Goal: Task Accomplishment & Management: Manage account settings

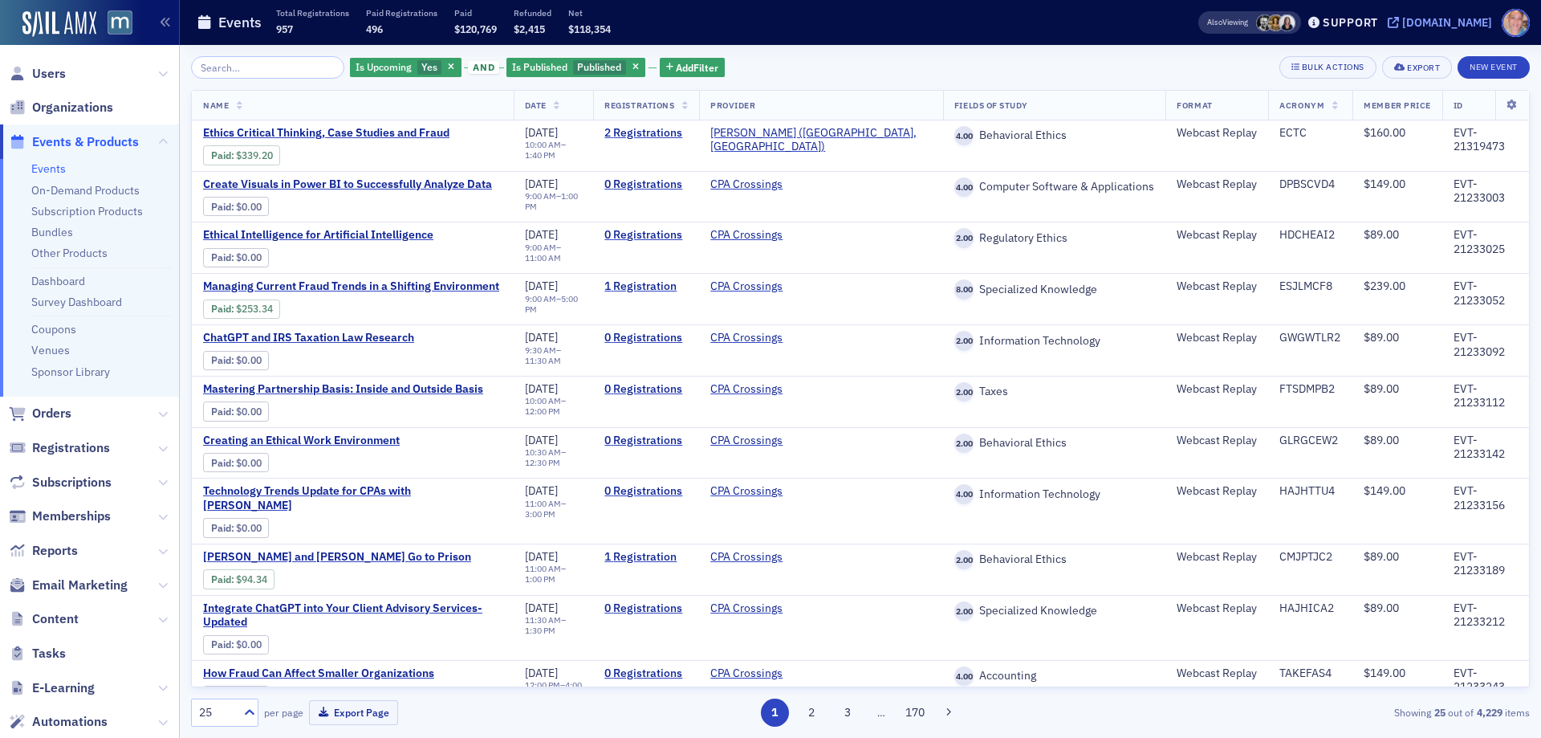
click at [1481, 18] on div "[DOMAIN_NAME]" at bounding box center [1447, 22] width 90 height 14
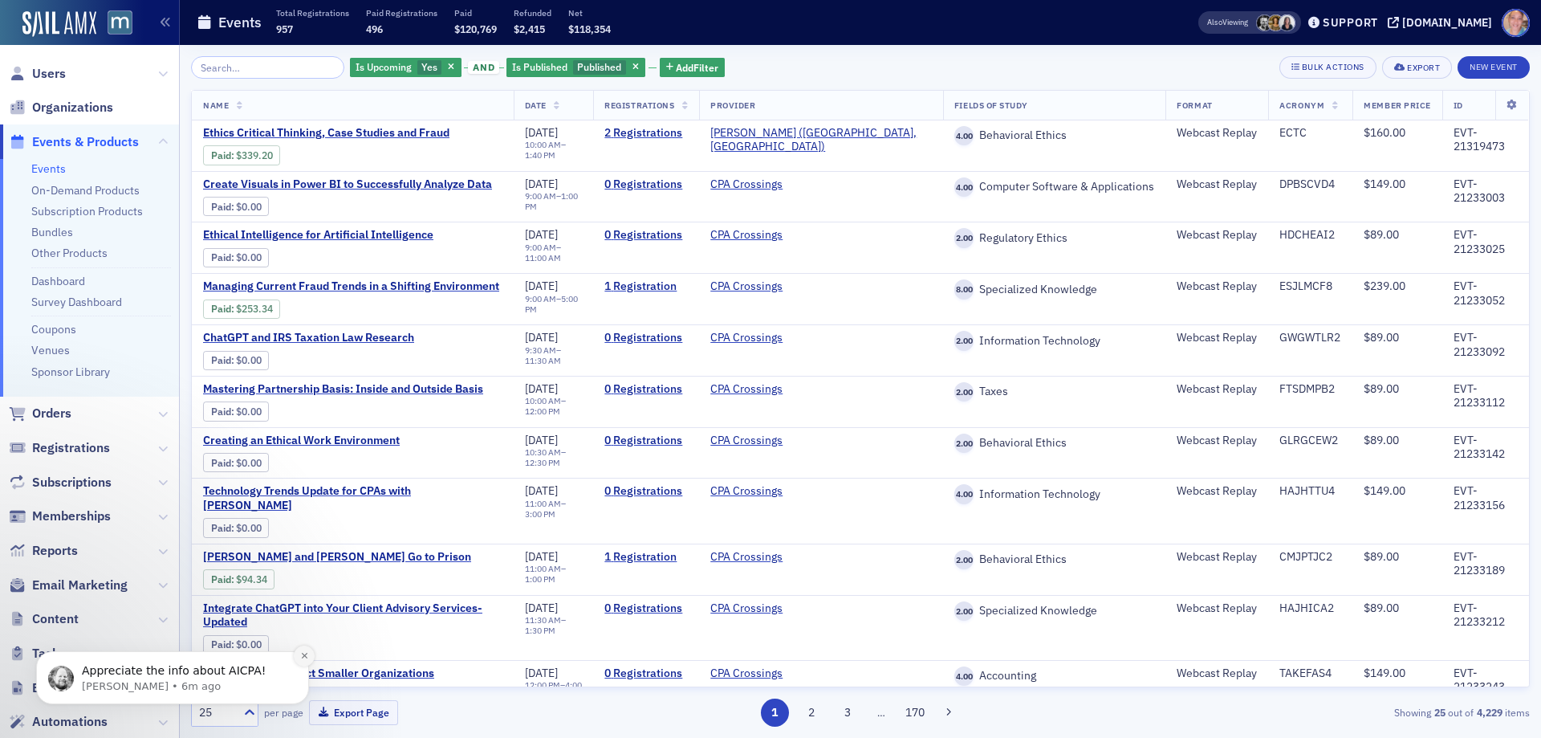
click at [301, 657] on icon "Dismiss notification" at bounding box center [304, 655] width 9 height 9
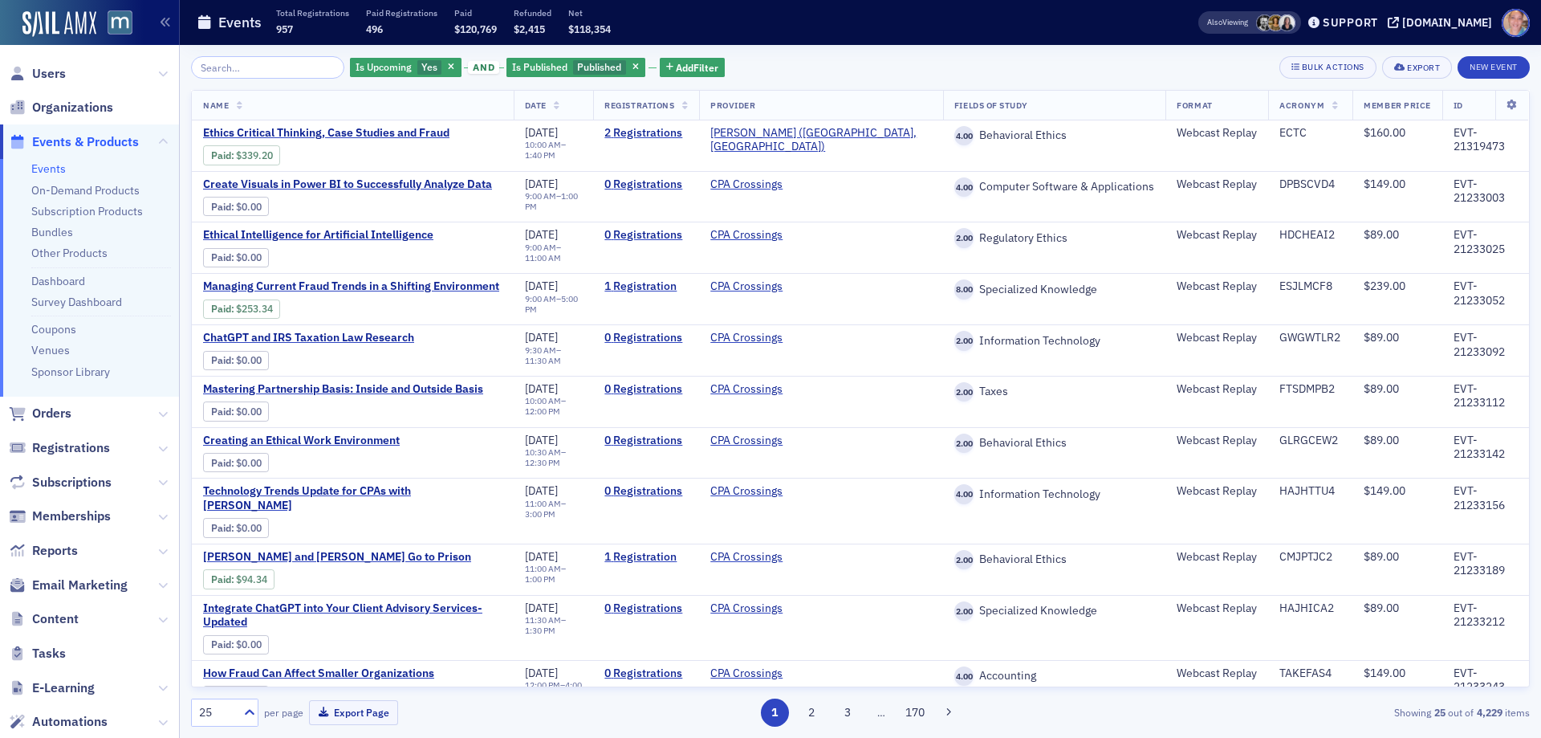
click at [61, 165] on link "Events" at bounding box center [48, 168] width 35 height 14
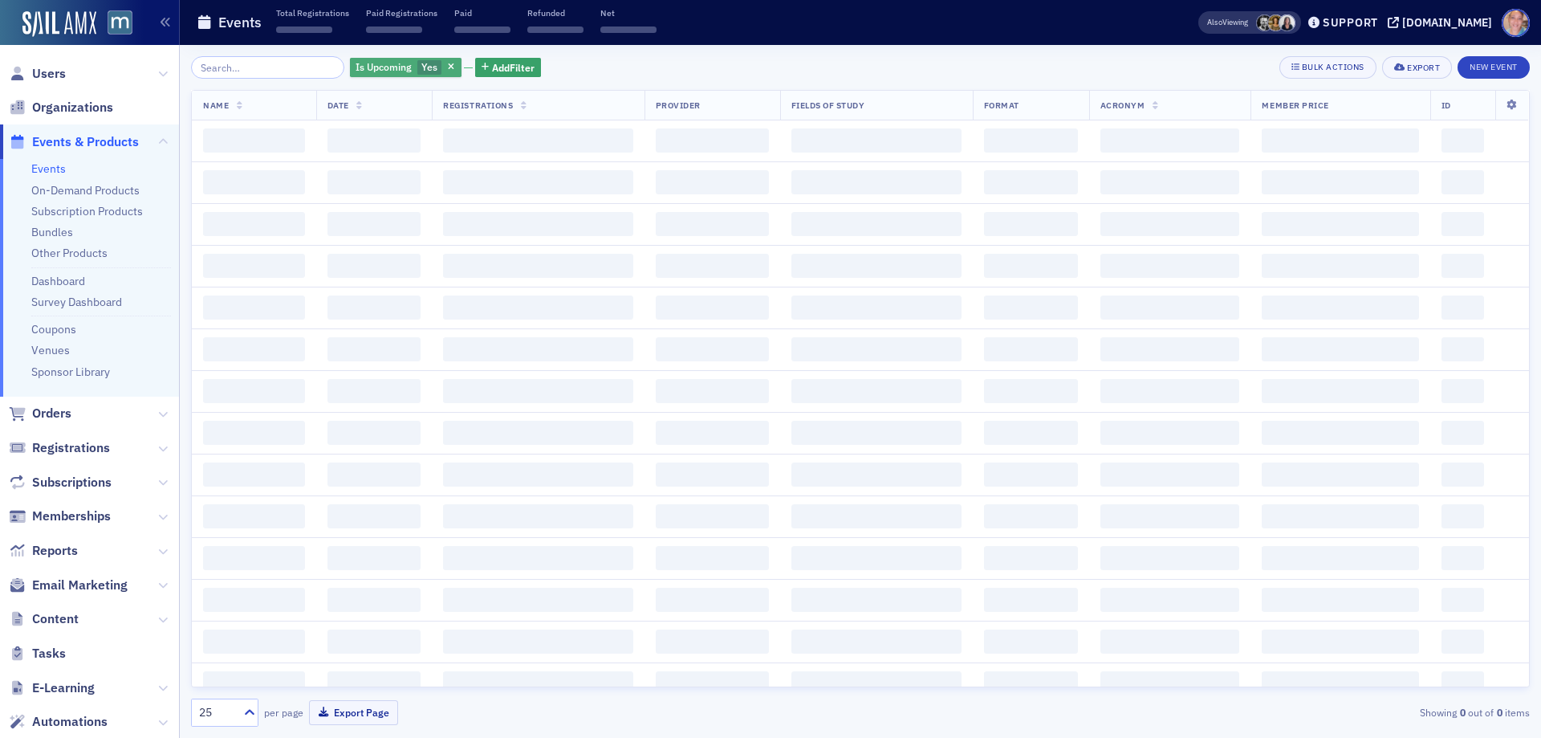
click at [421, 67] on span "Yes" at bounding box center [429, 66] width 16 height 13
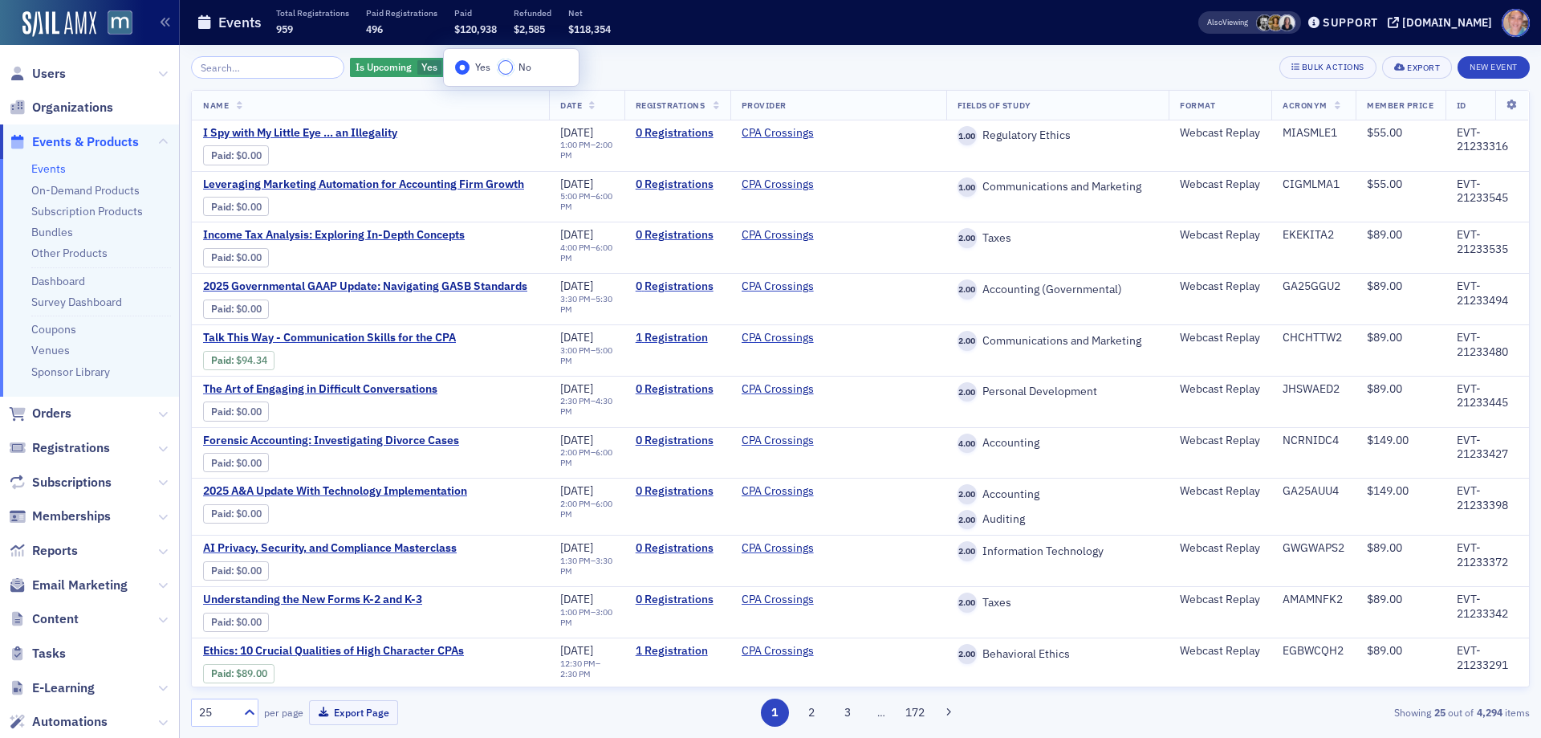
drag, startPoint x: 499, startPoint y: 64, endPoint x: 516, endPoint y: 75, distance: 20.9
click at [499, 65] on input "No" at bounding box center [506, 67] width 14 height 14
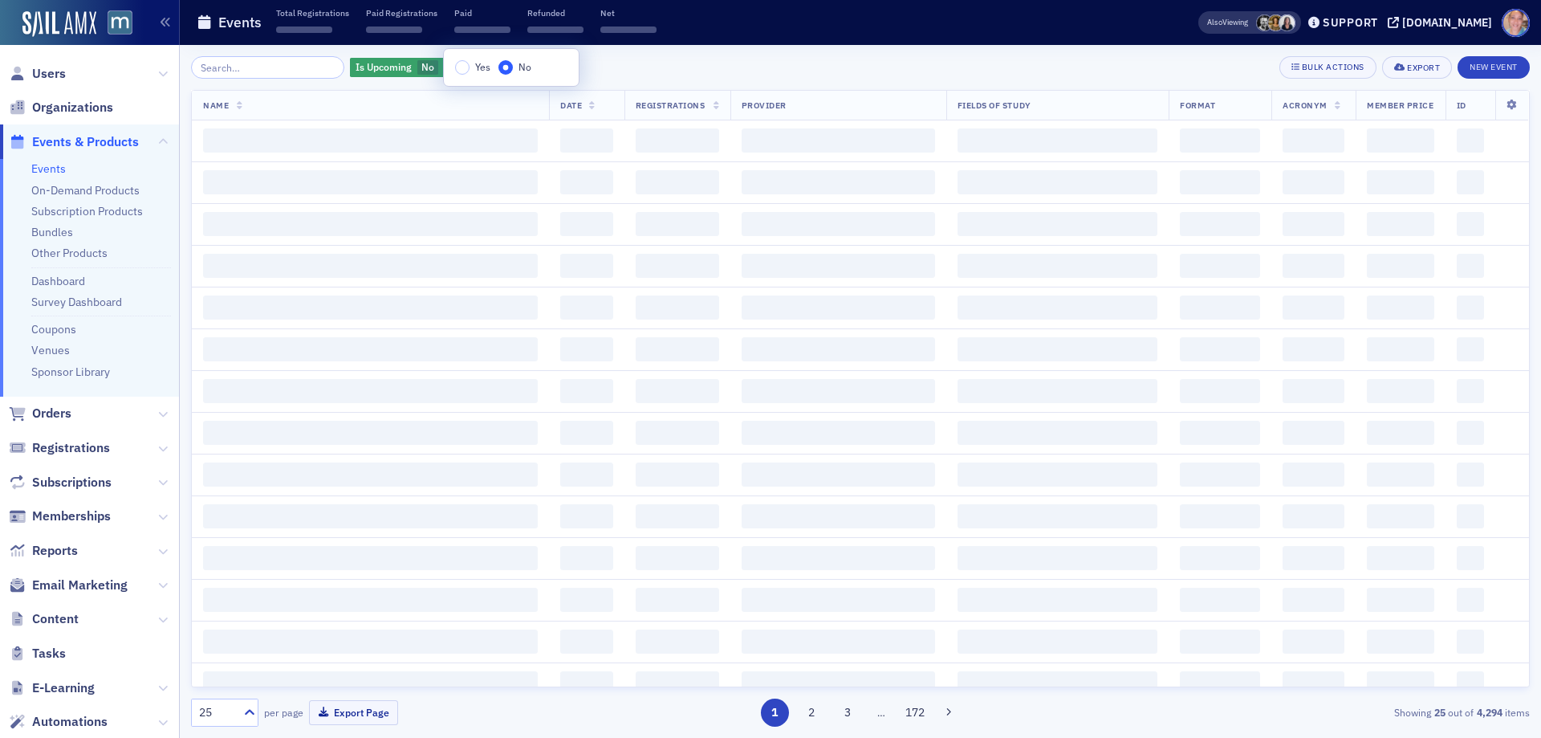
click at [639, 58] on div "Is Upcoming No Add Filter Bulk Actions Export New Event" at bounding box center [860, 67] width 1339 height 22
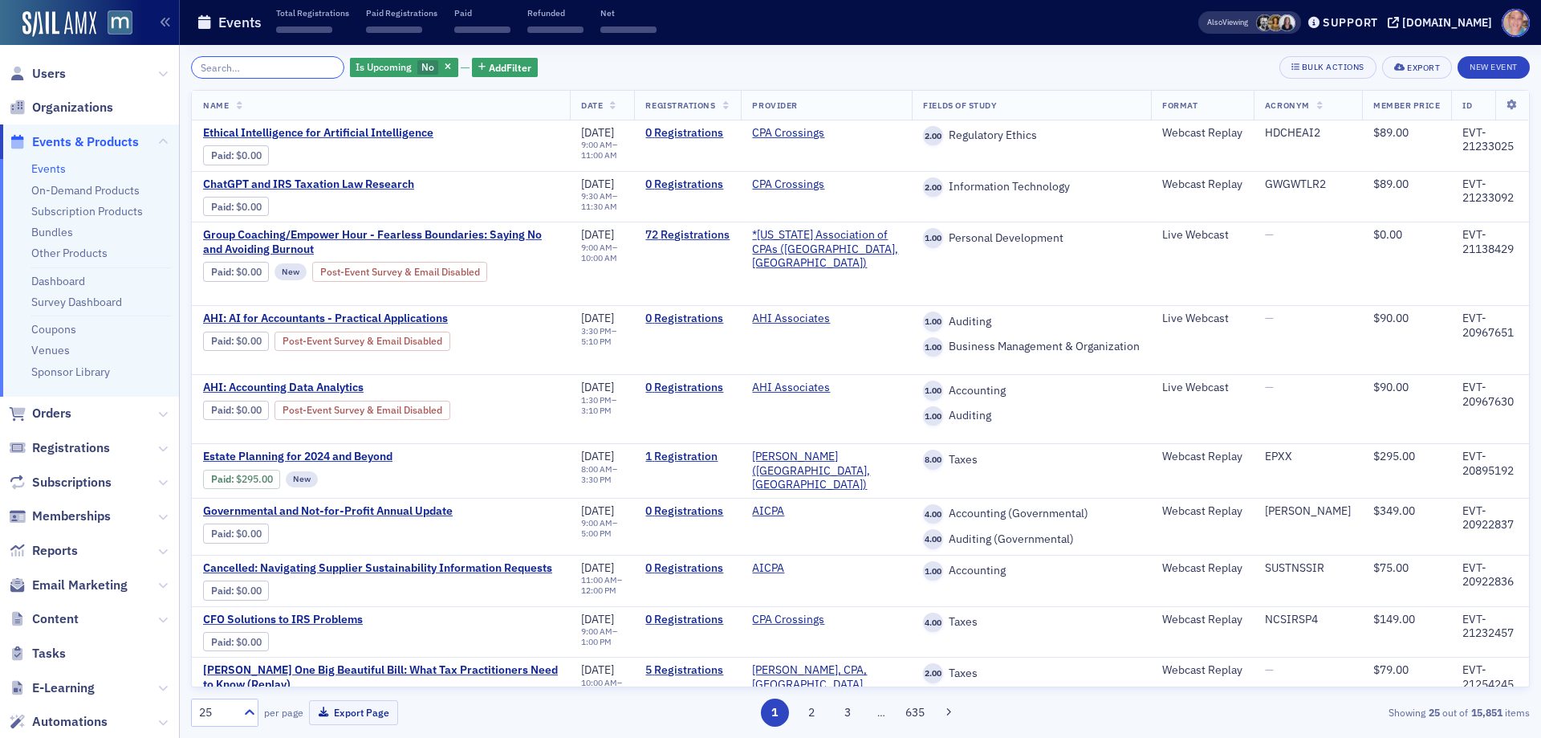
click at [242, 65] on input "search" at bounding box center [267, 67] width 153 height 22
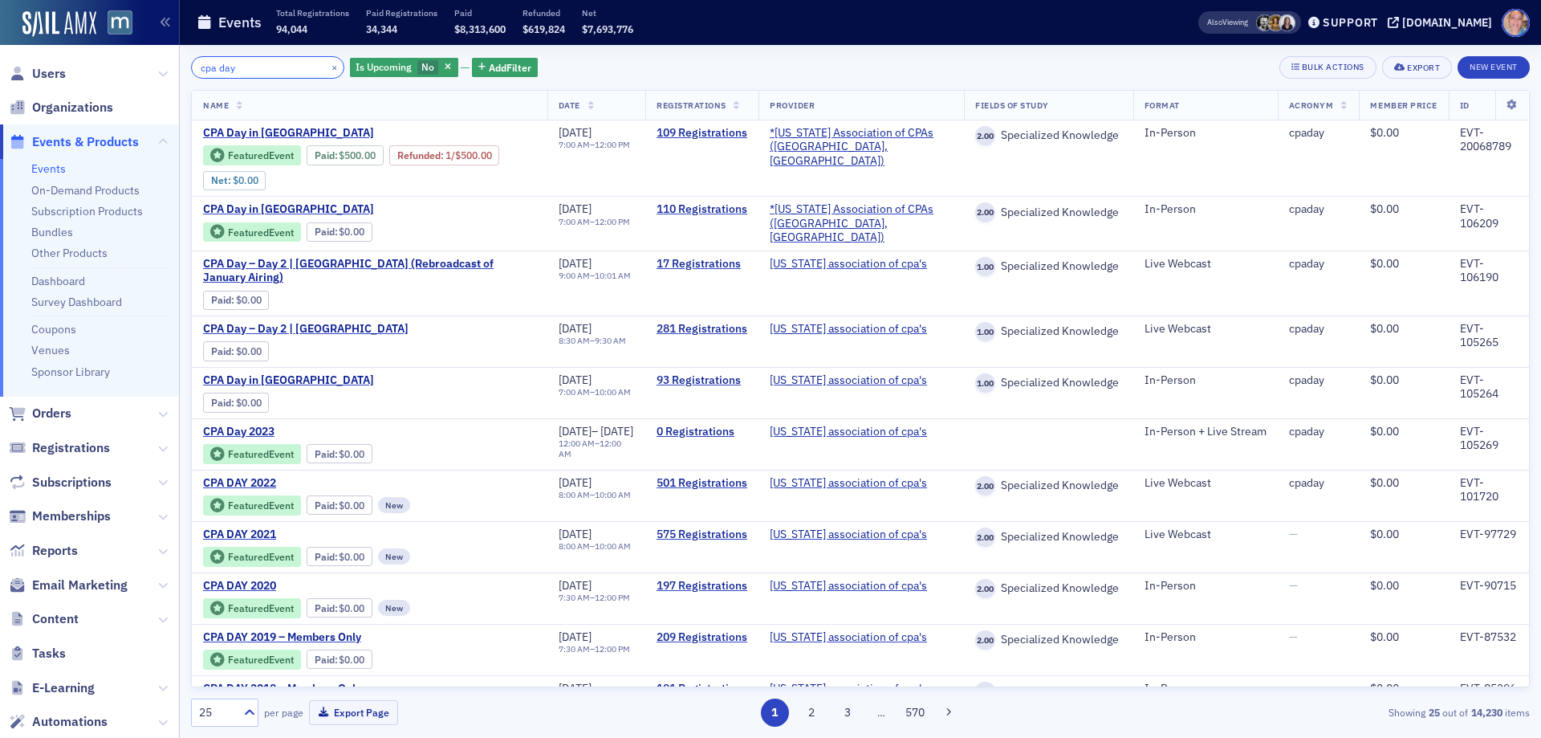
type input "cpa day"
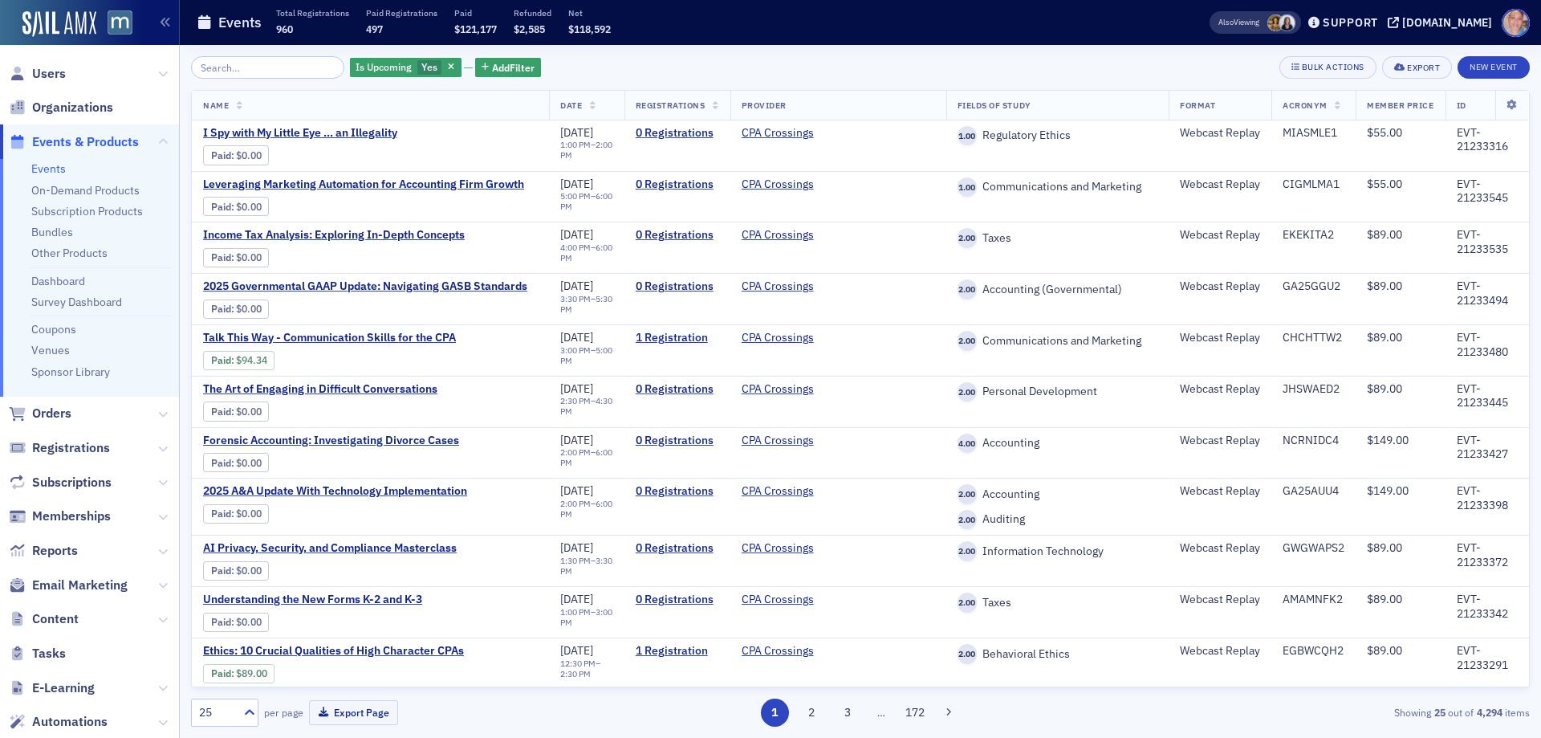
scroll to position [2, 0]
click at [230, 75] on input "search" at bounding box center [267, 67] width 153 height 22
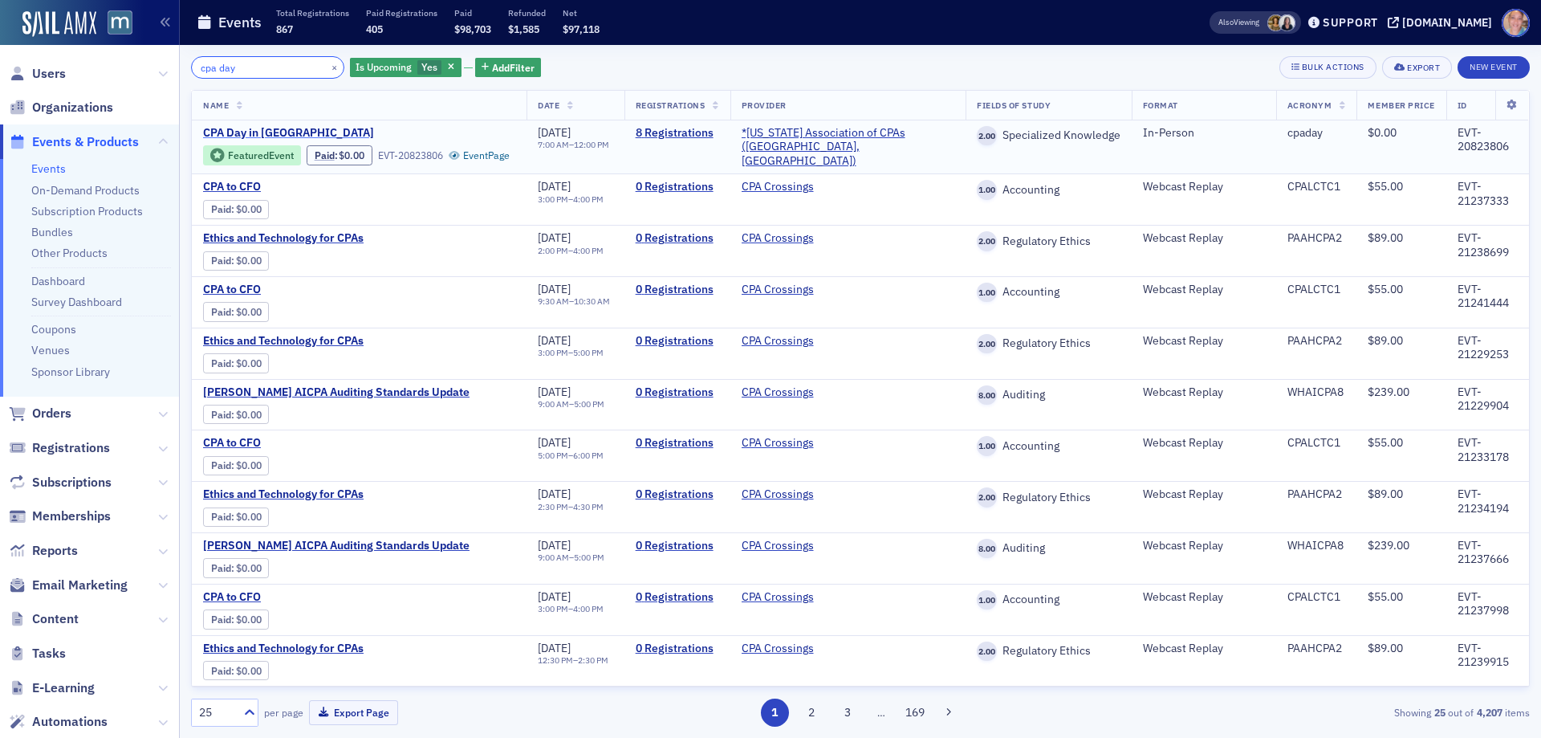
type input "cpa day"
click at [280, 133] on span "CPA Day in Annapolis" at bounding box center [338, 133] width 270 height 14
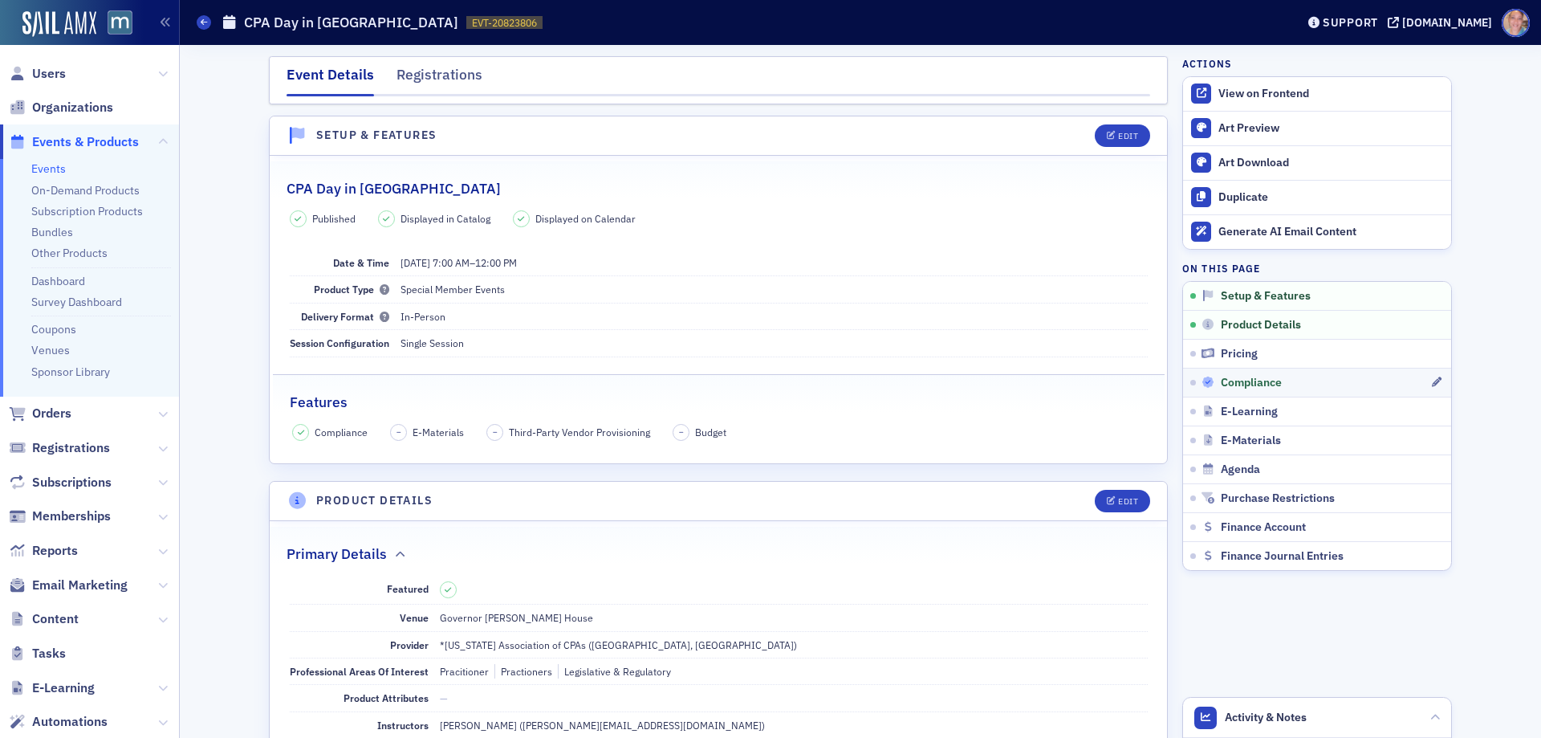
click at [1272, 377] on span "Compliance" at bounding box center [1251, 383] width 61 height 14
click at [1467, 25] on div "[DOMAIN_NAME]" at bounding box center [1447, 22] width 90 height 14
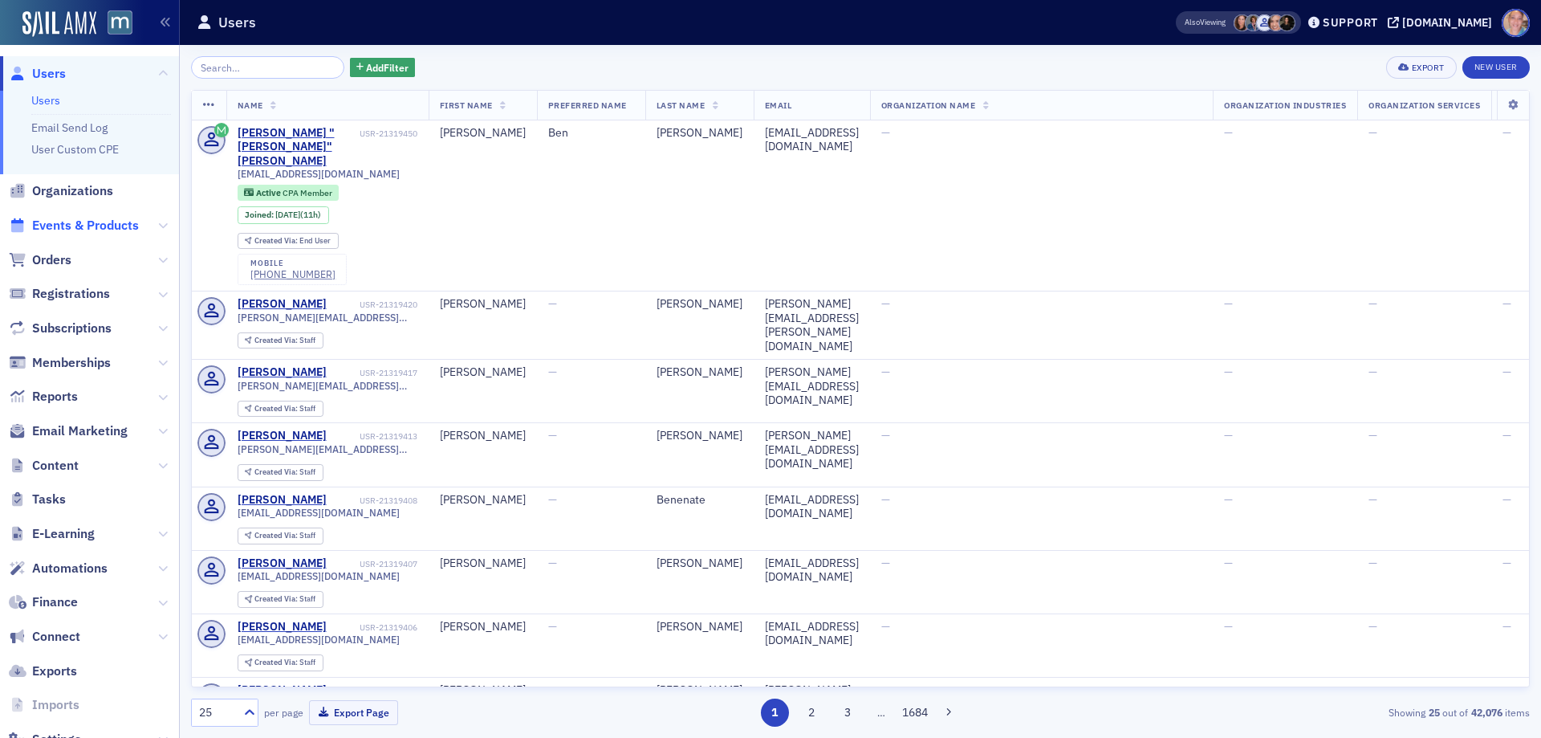
click at [111, 226] on span "Events & Products" at bounding box center [85, 226] width 107 height 18
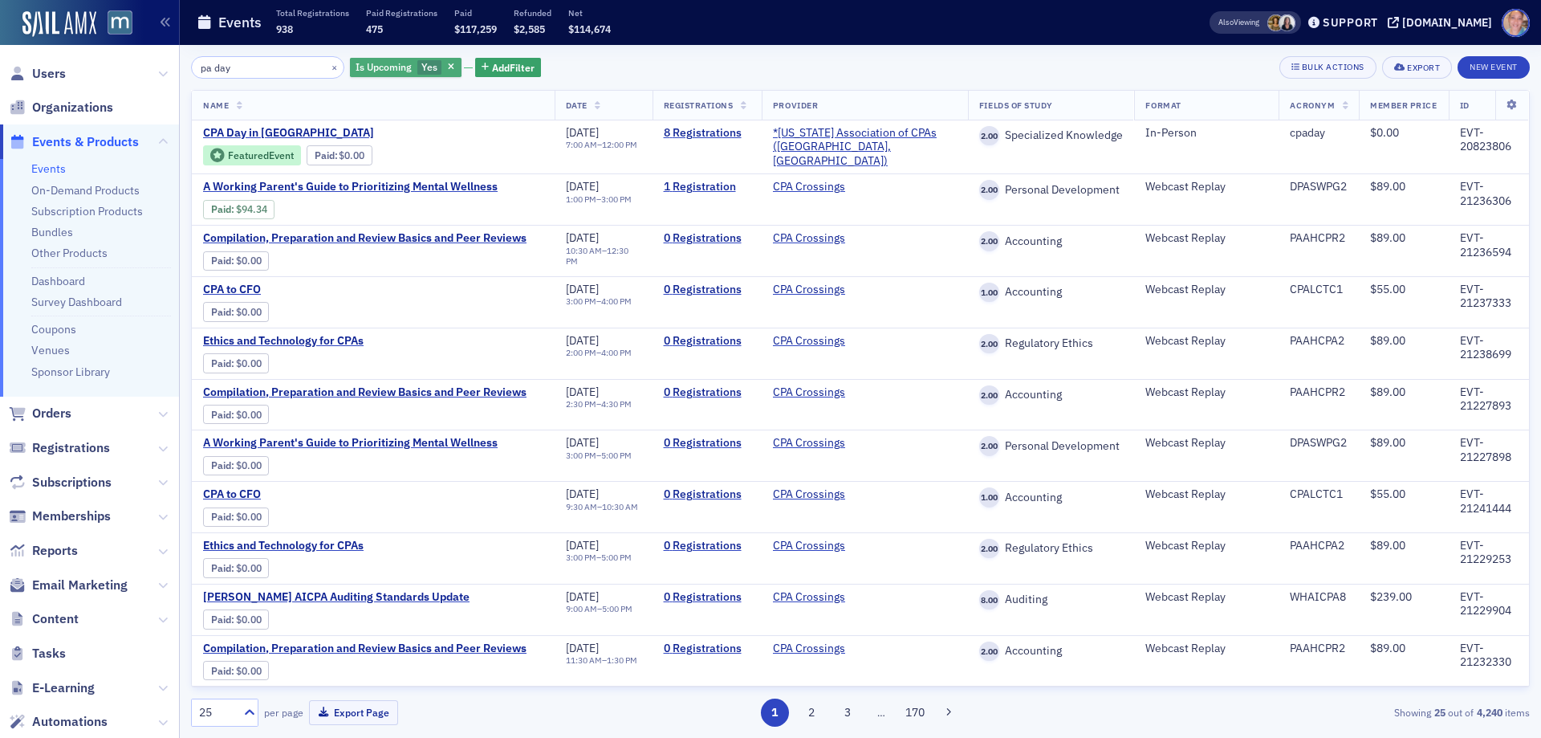
type input "pa day"
click at [421, 70] on span "Yes" at bounding box center [429, 66] width 16 height 13
click at [508, 69] on input "No" at bounding box center [506, 67] width 14 height 14
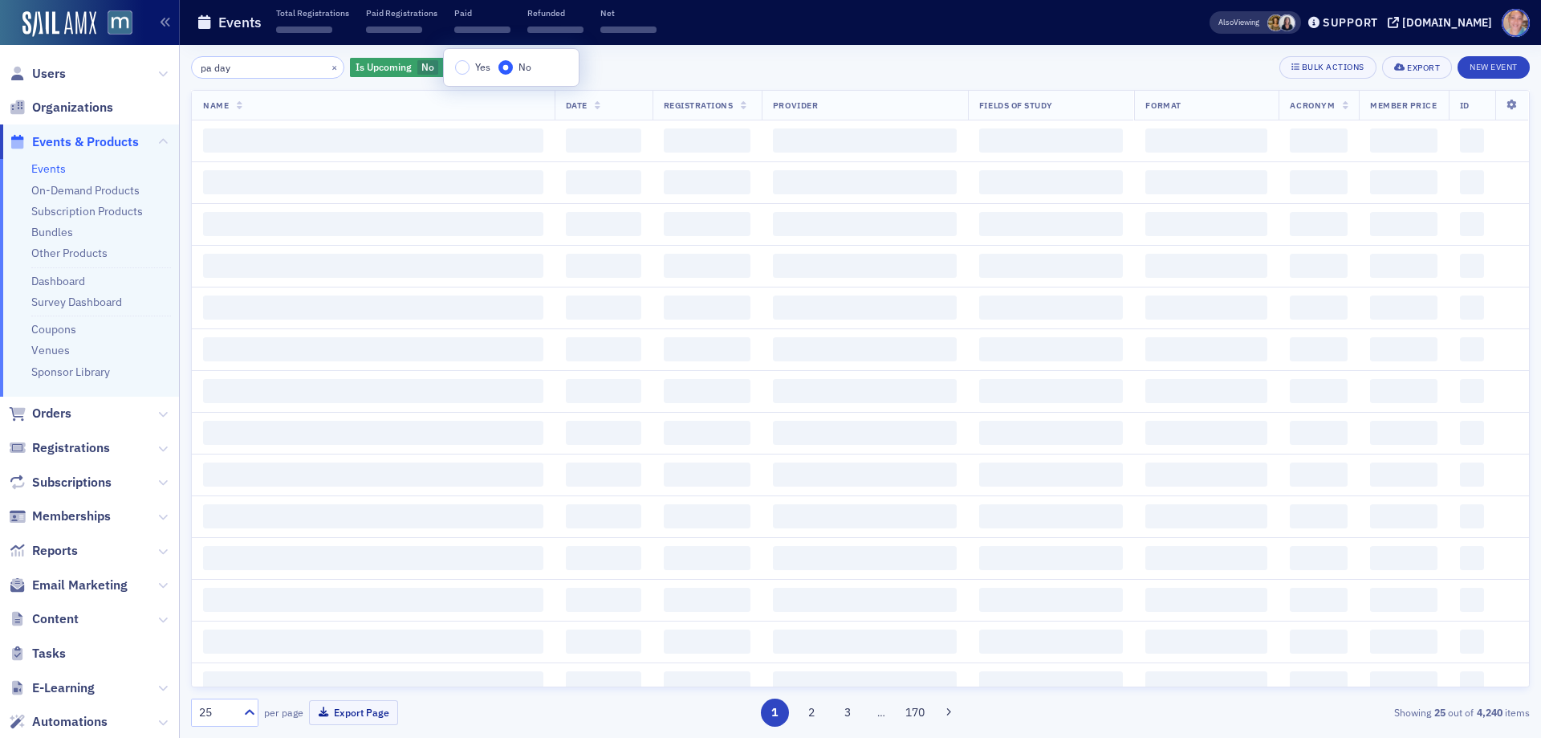
click at [633, 65] on div "pa day × Is Upcoming No Add Filter Bulk Actions Export New Event" at bounding box center [860, 67] width 1339 height 22
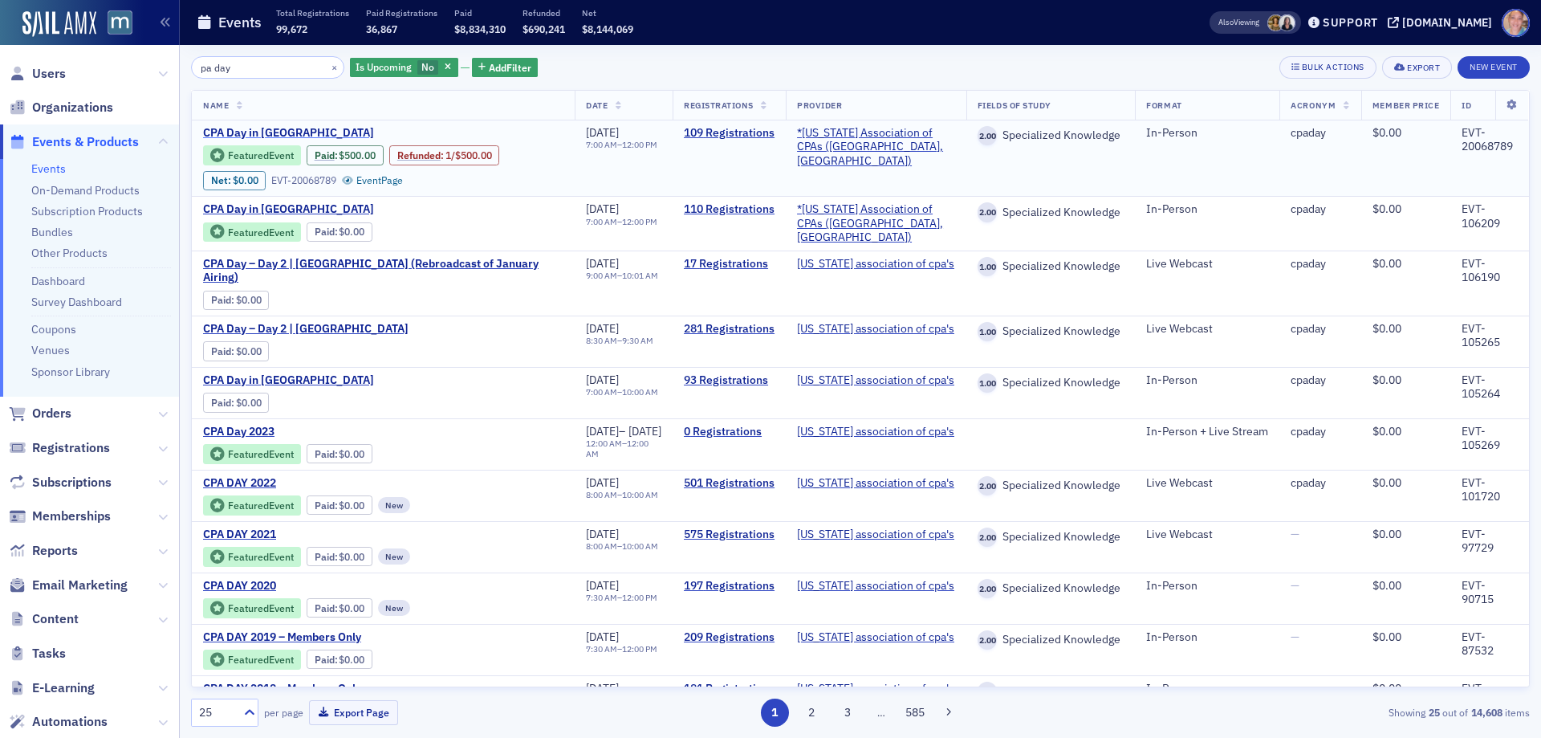
click at [271, 133] on span "CPA Day in [GEOGRAPHIC_DATA]" at bounding box center [338, 133] width 270 height 14
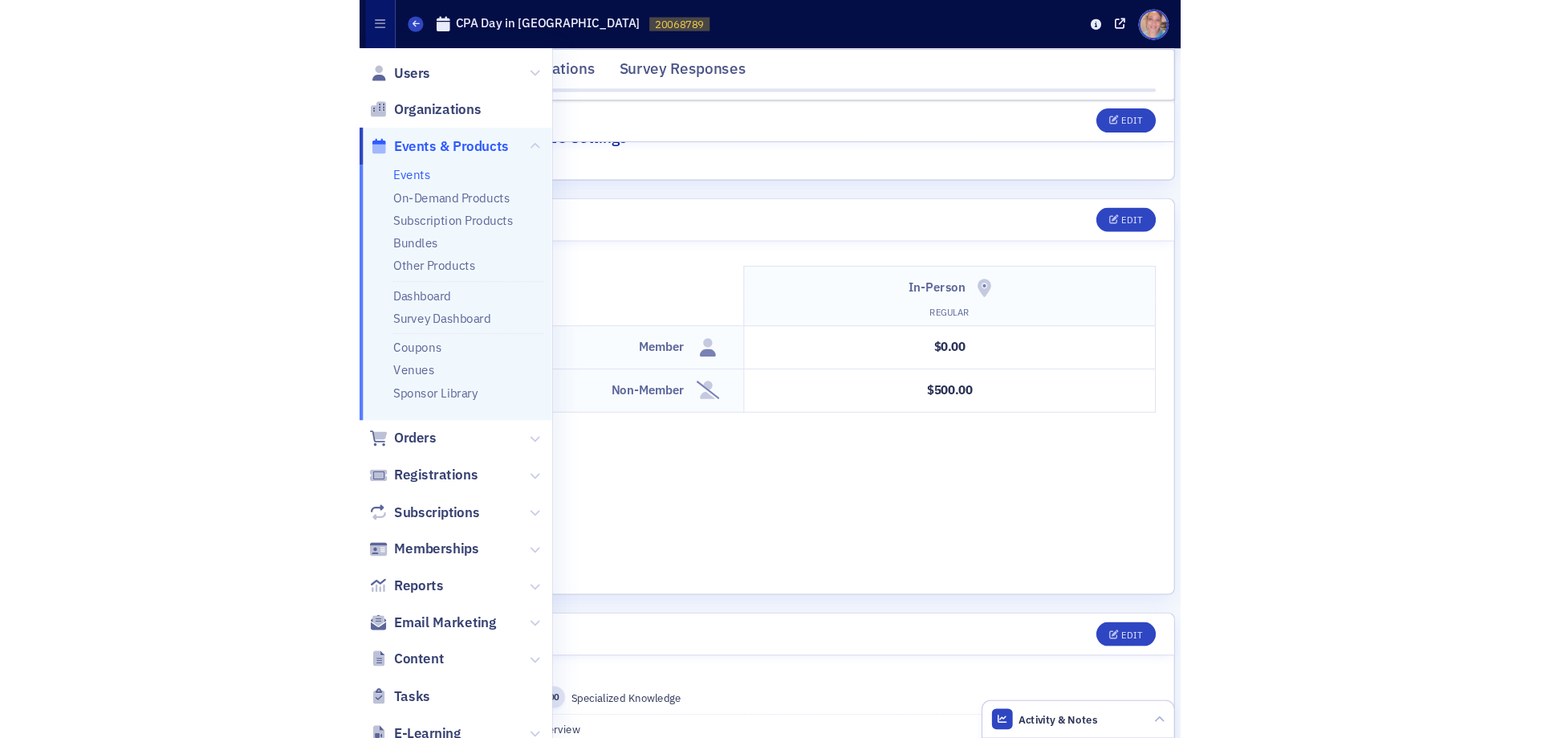
scroll to position [1375, 0]
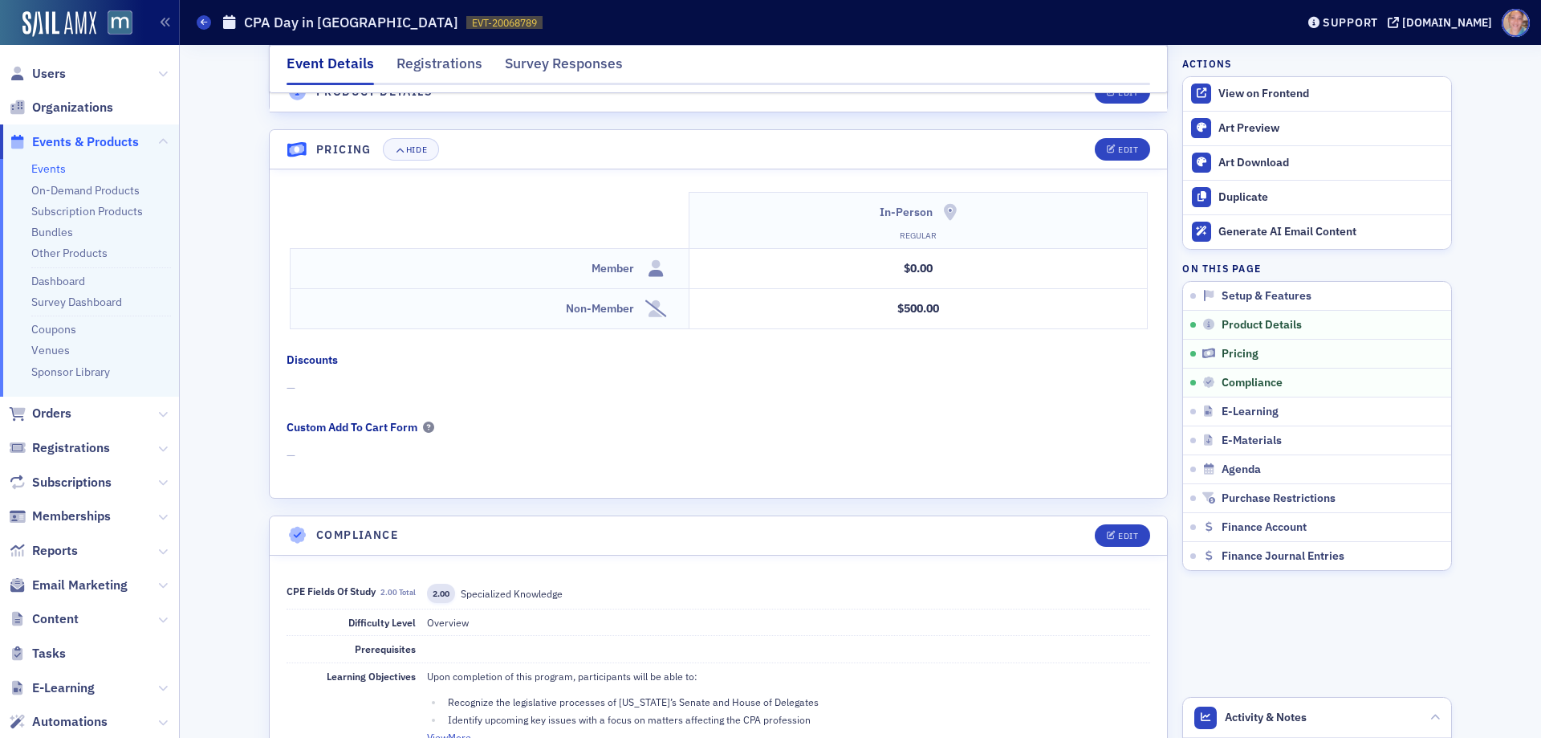
click at [51, 169] on link "Events" at bounding box center [48, 168] width 35 height 14
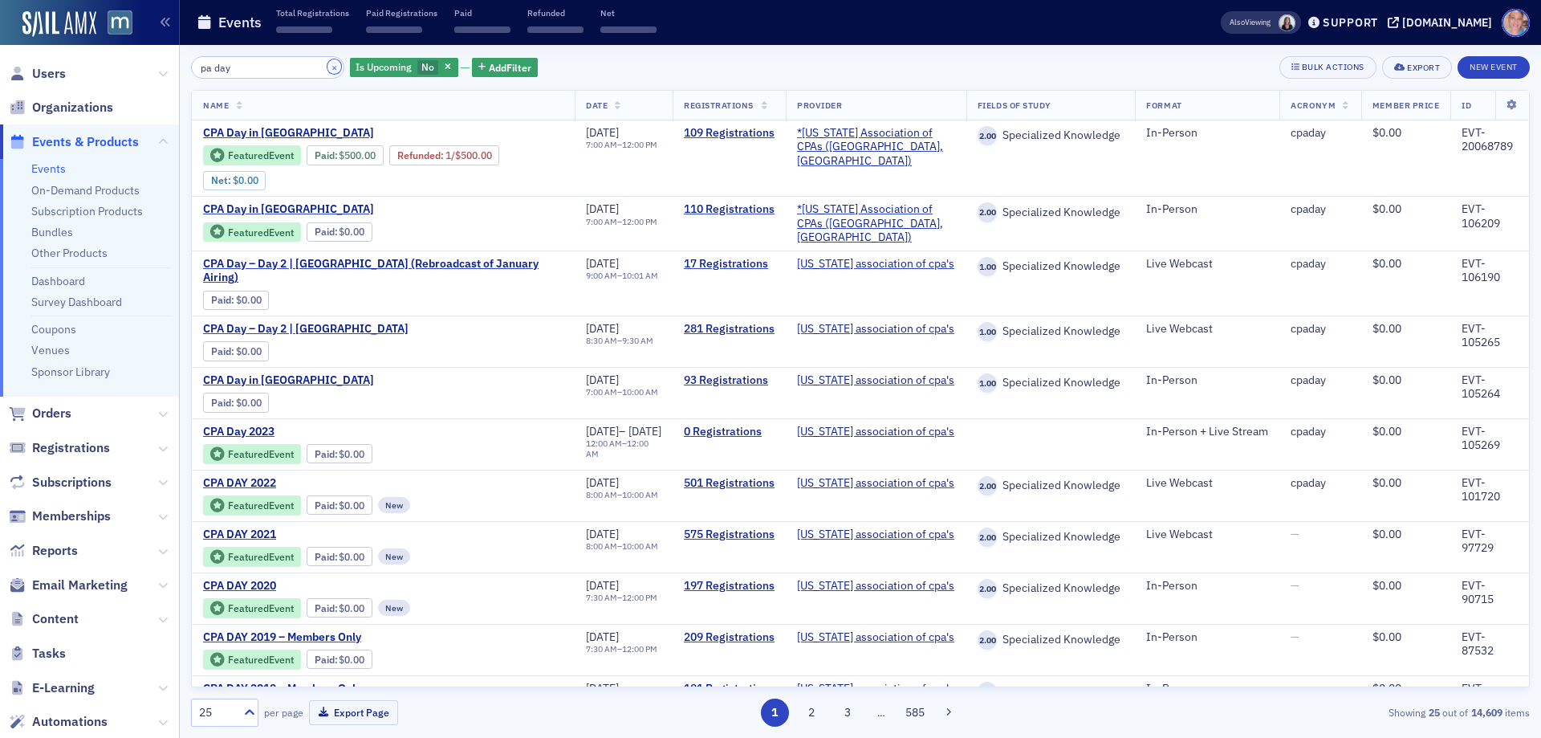
click at [328, 69] on button "×" at bounding box center [335, 66] width 14 height 14
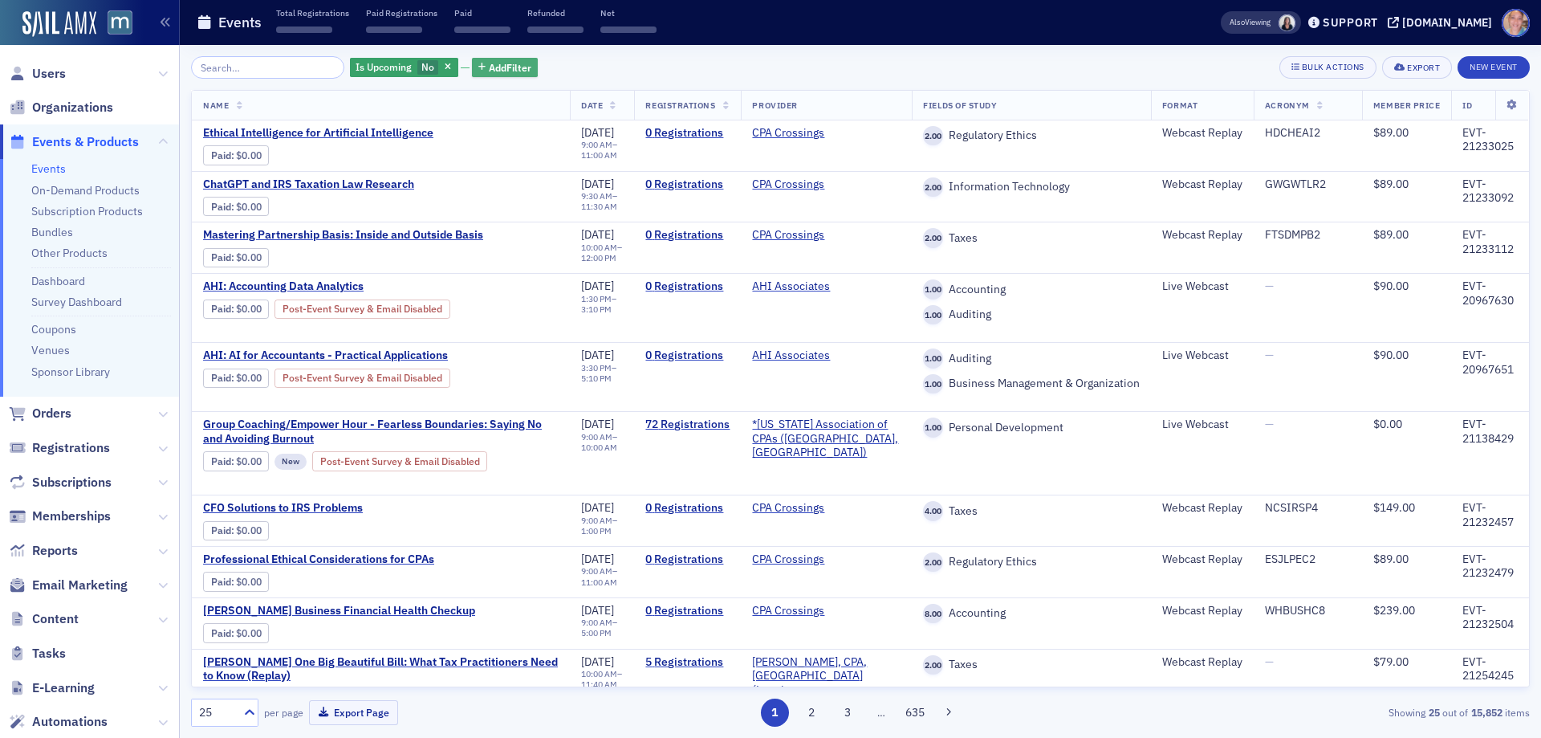
click at [489, 66] on span "Add Filter" at bounding box center [510, 67] width 43 height 14
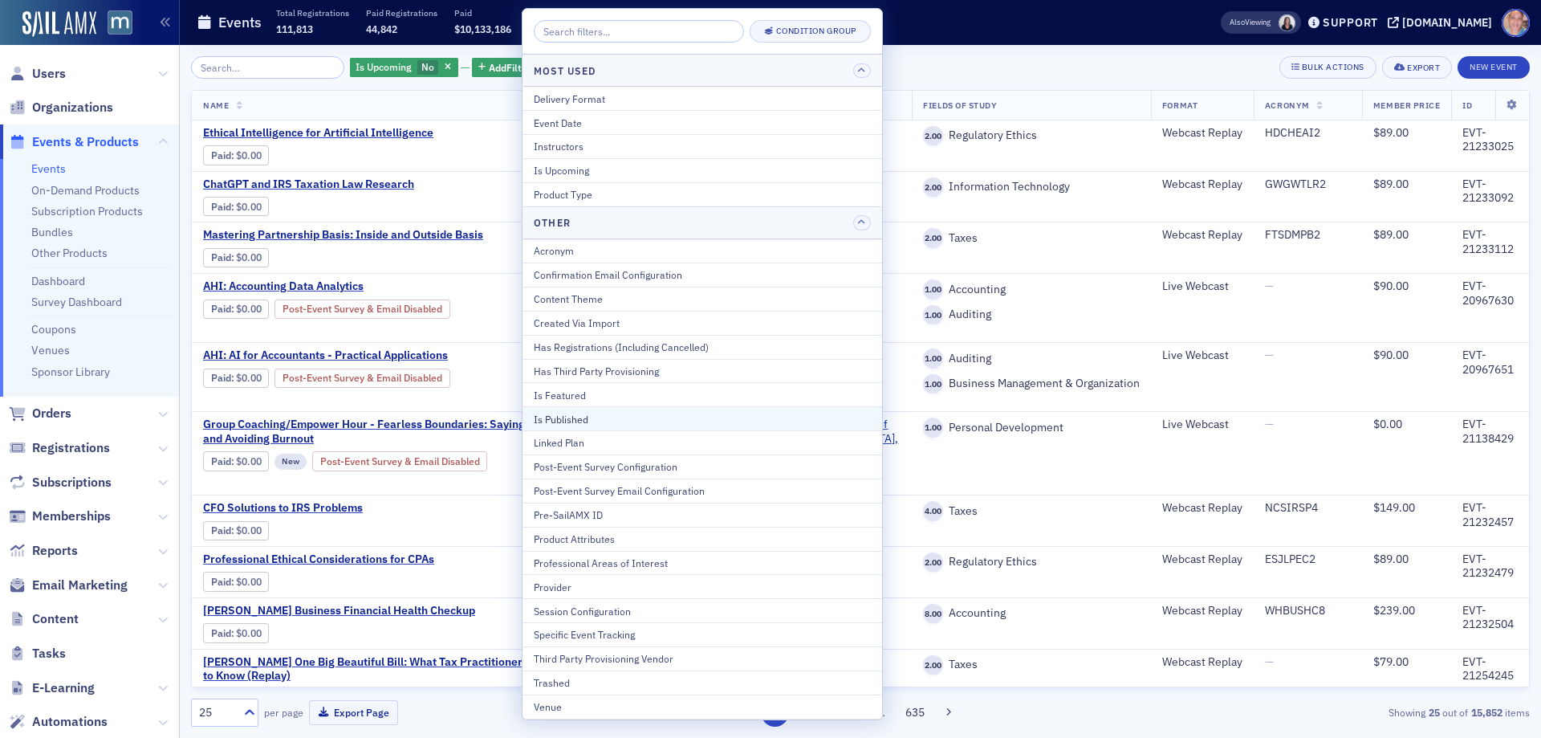
click at [597, 414] on div "Is Published" at bounding box center [702, 419] width 337 height 14
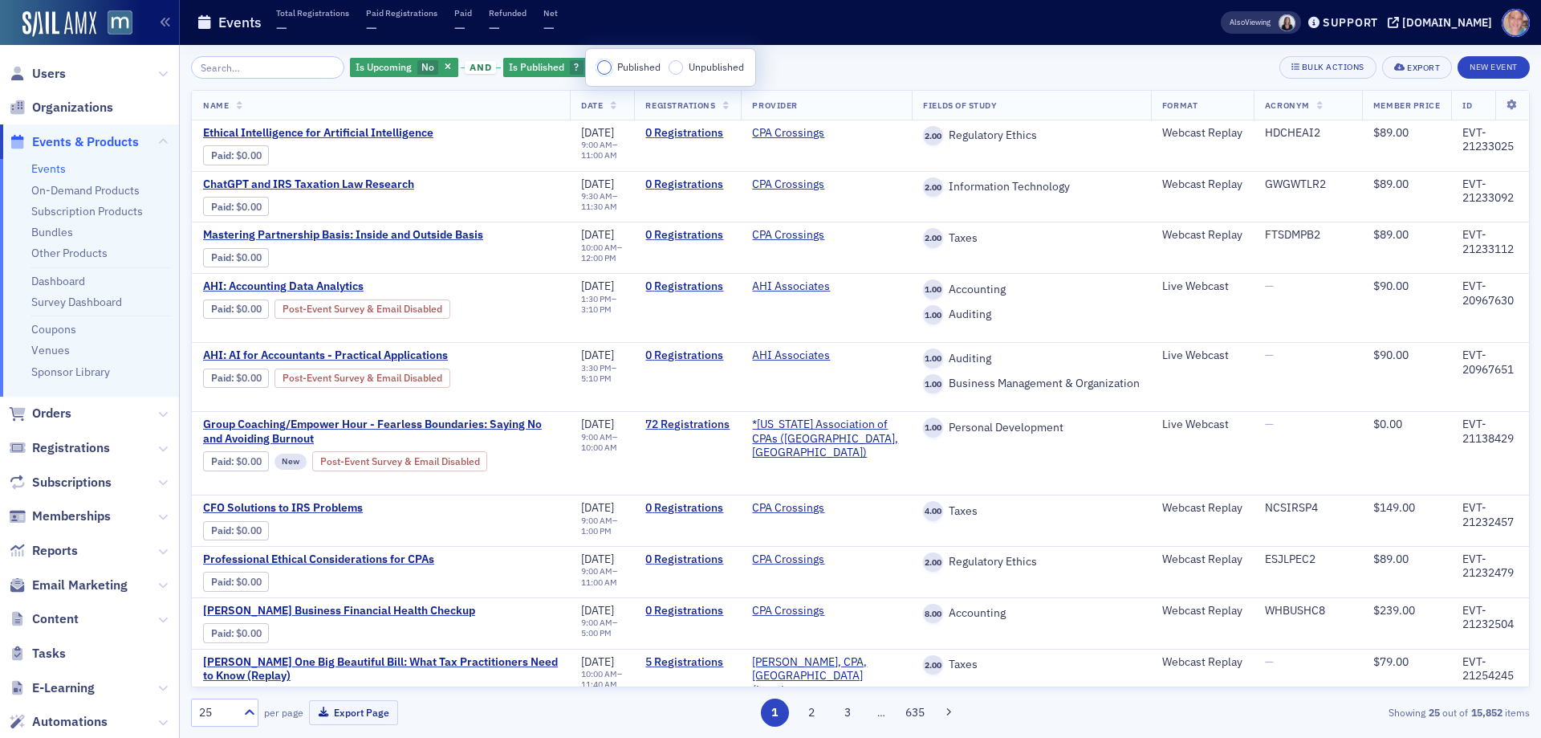
click at [598, 70] on input "Published" at bounding box center [604, 67] width 14 height 14
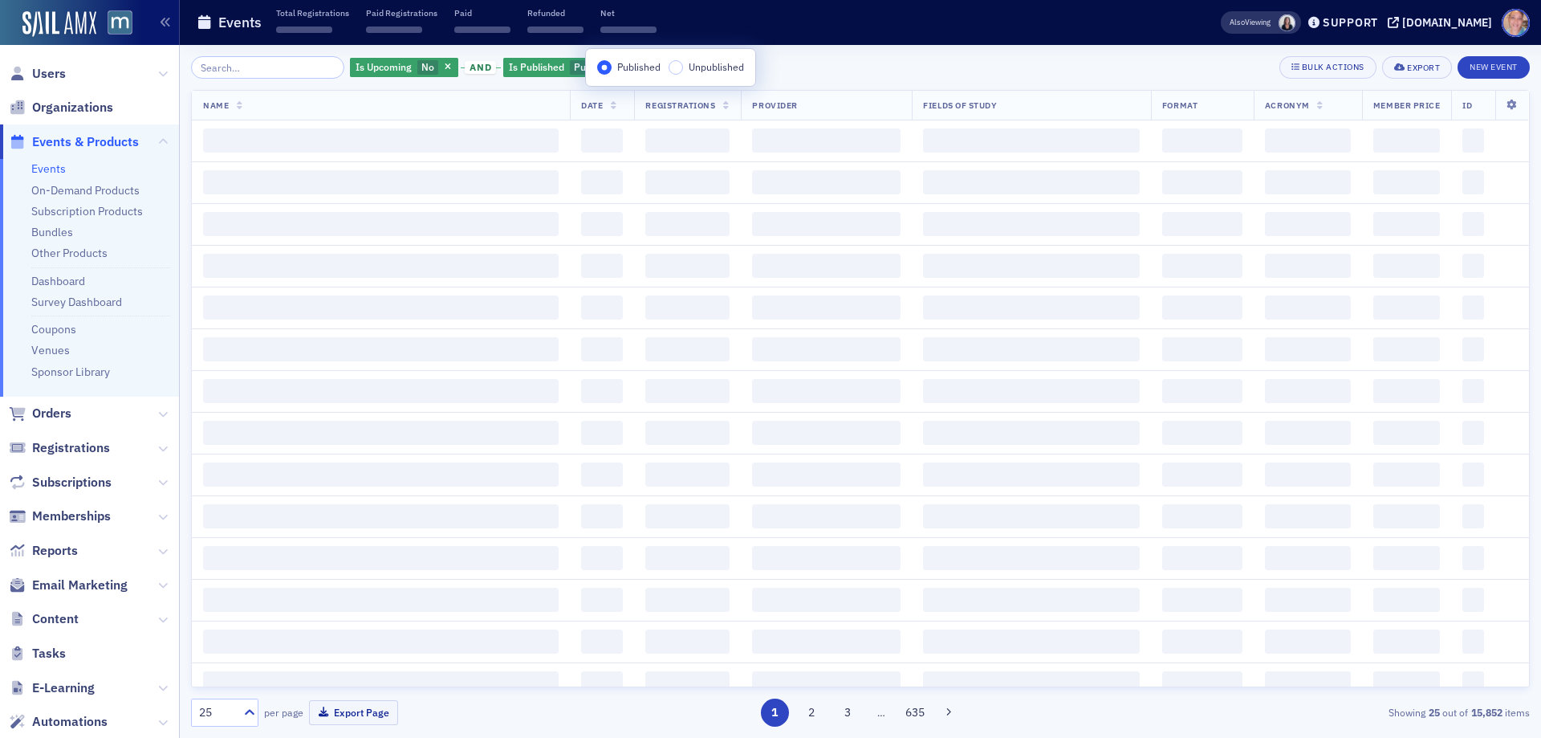
click at [916, 54] on div "Is Upcoming No and Is Published Published Add Filter Bulk Actions Export New Ev…" at bounding box center [860, 391] width 1339 height 693
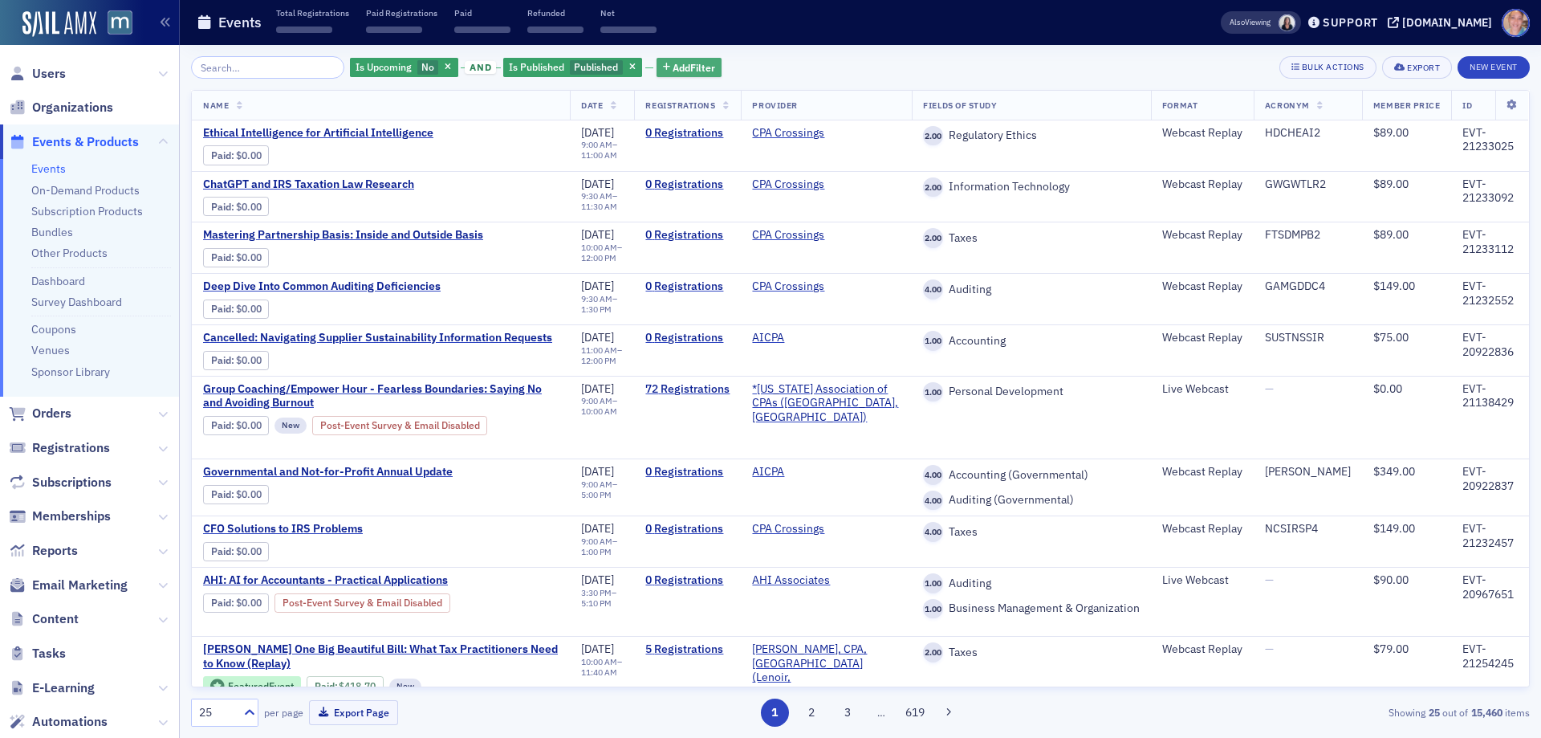
click at [673, 64] on span "Add Filter" at bounding box center [694, 67] width 43 height 14
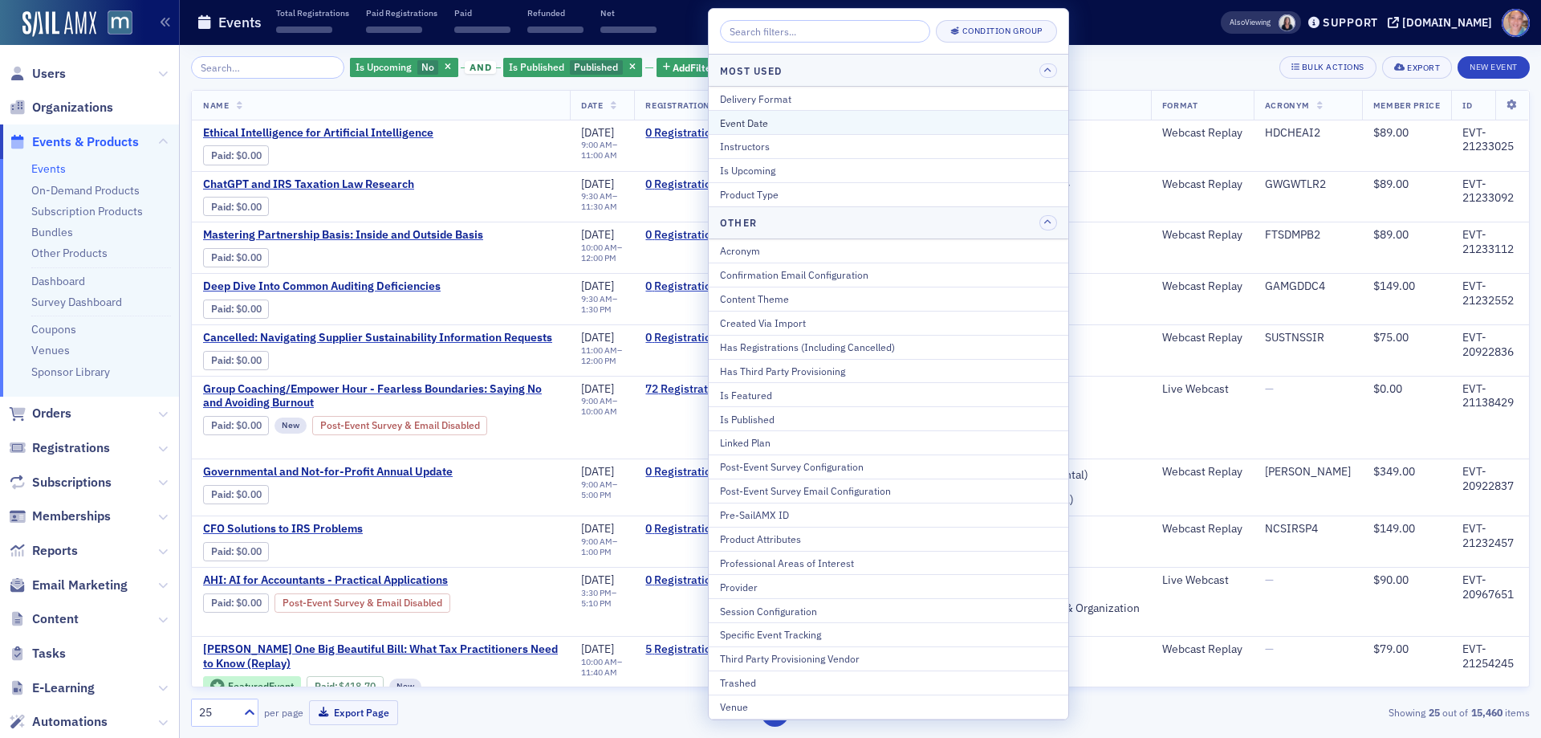
click at [780, 119] on div "Event Date" at bounding box center [888, 123] width 337 height 14
select select "8"
select select "2025"
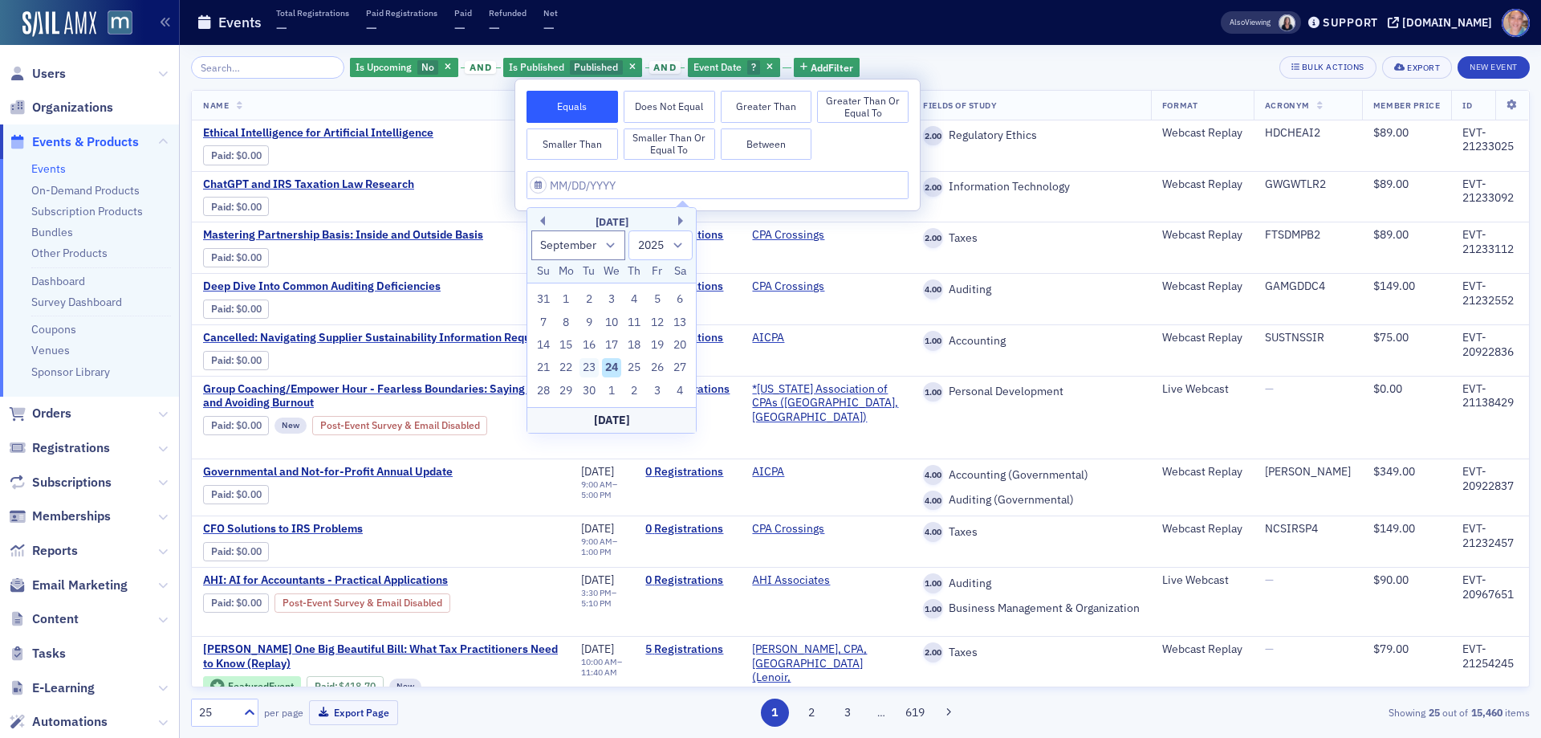
click at [583, 367] on div "23" at bounding box center [589, 367] width 19 height 19
type input "09/23/2025"
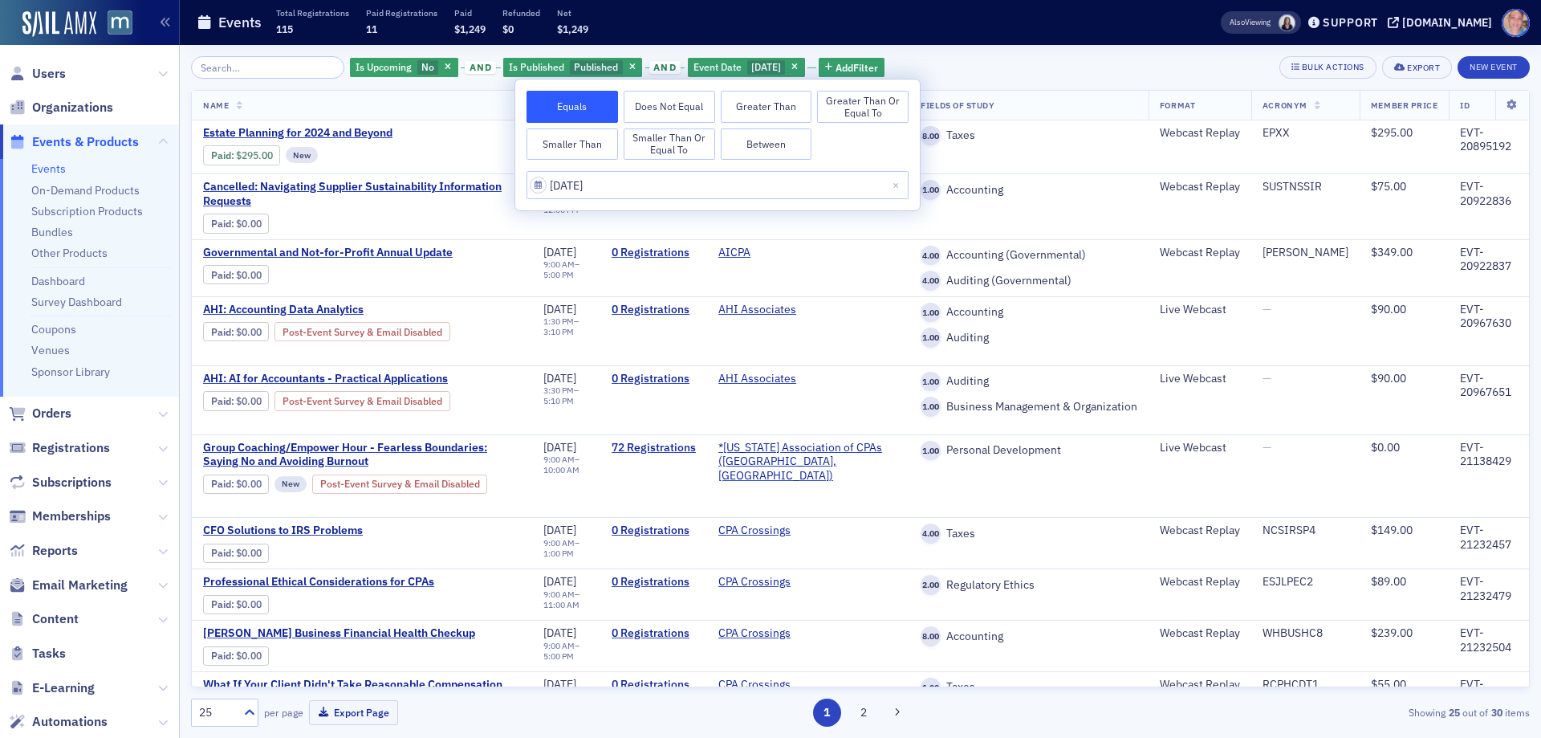
click at [997, 58] on div "Is Upcoming No and Is Published Published and Event Date 9/23/2025 Add Filter B…" at bounding box center [860, 67] width 1339 height 22
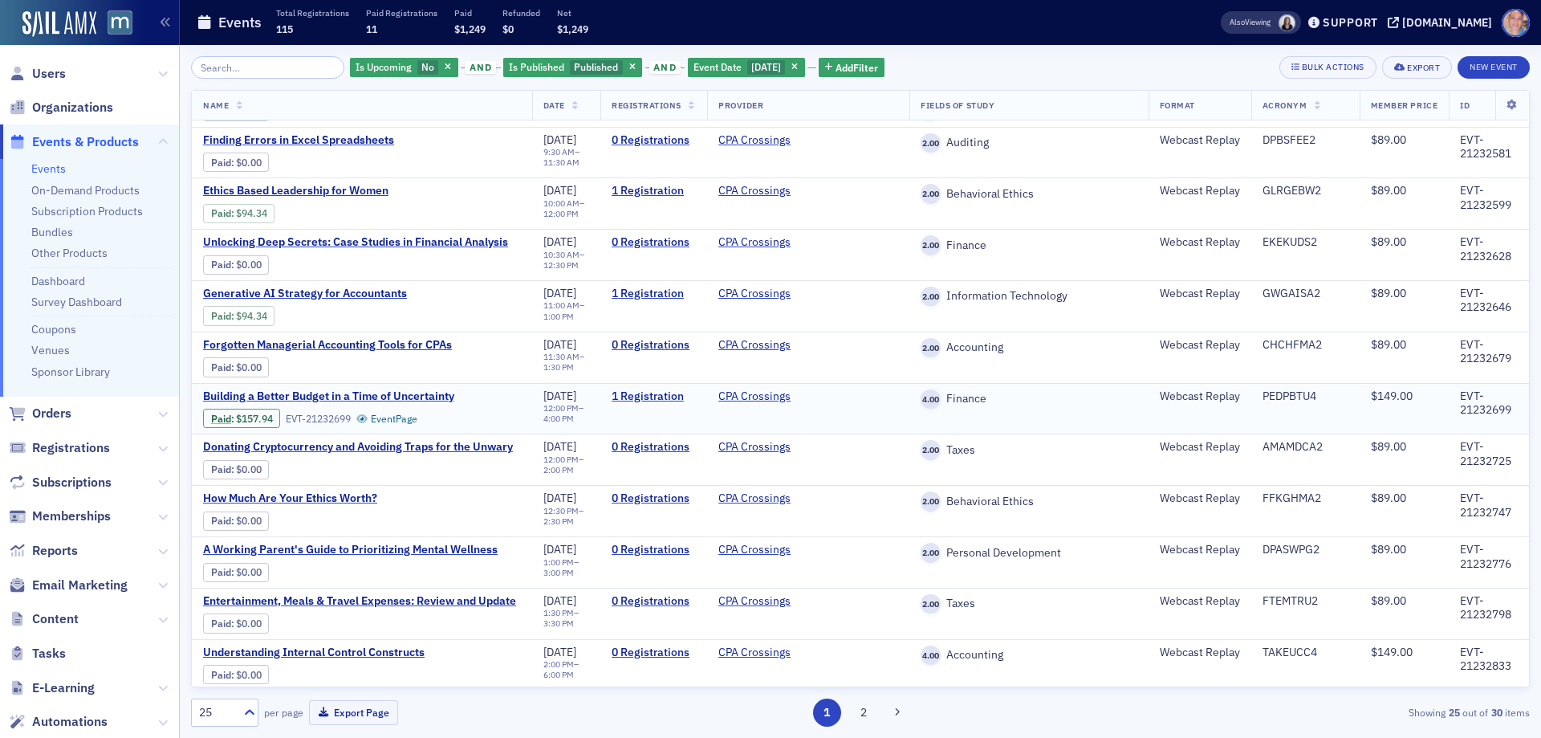
scroll to position [801, 0]
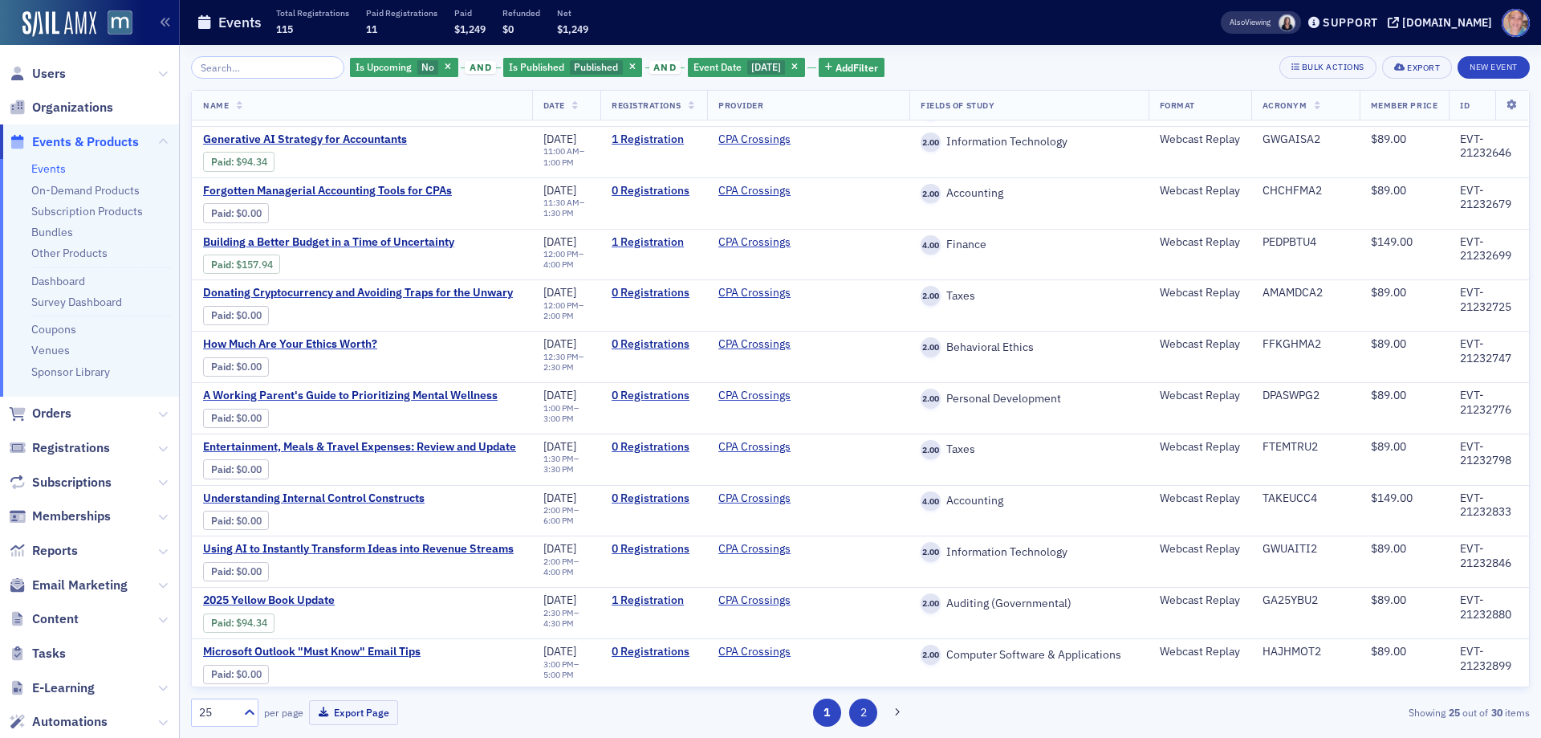
click at [860, 712] on button "2" at bounding box center [863, 712] width 28 height 28
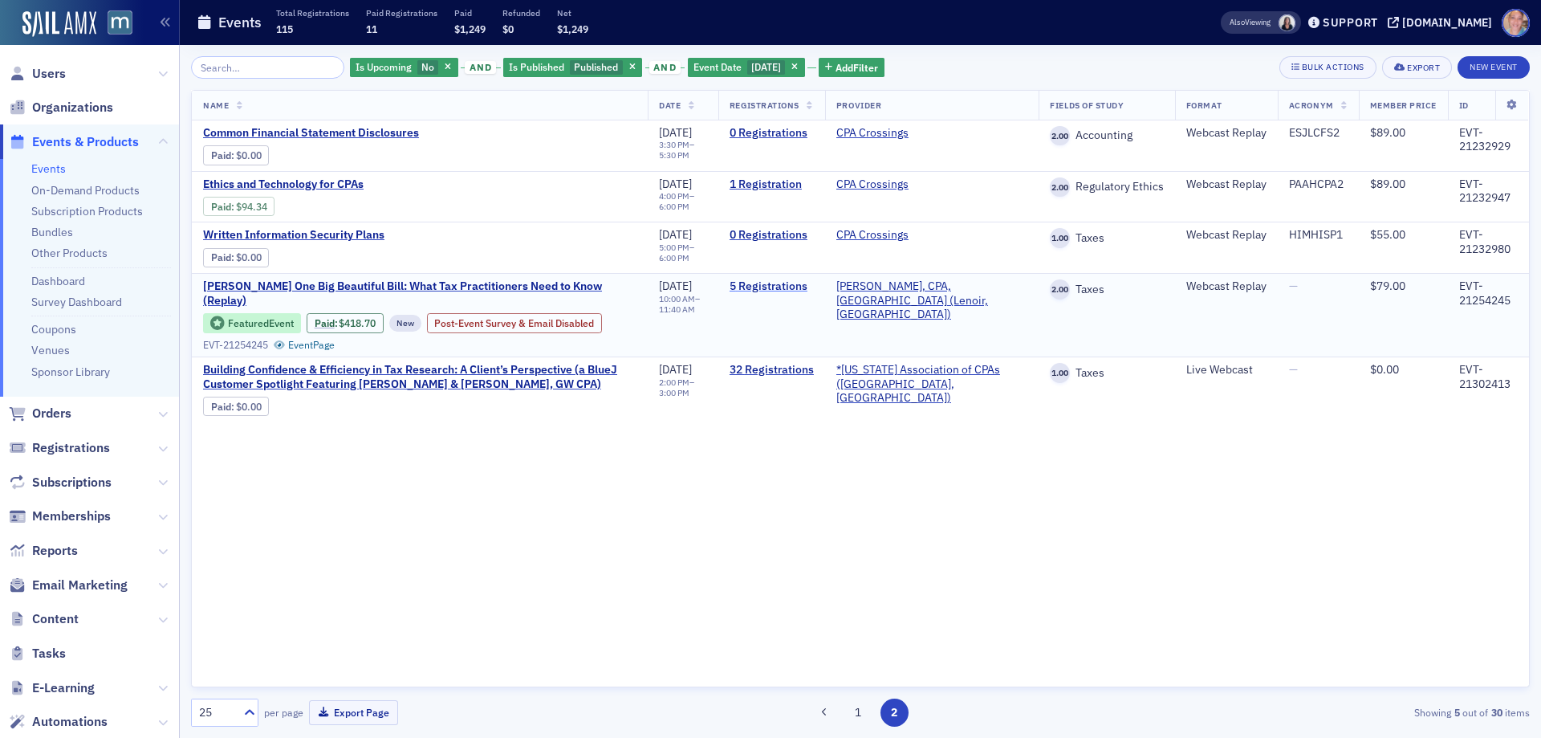
click at [800, 283] on link "5 Registrations" at bounding box center [772, 286] width 84 height 14
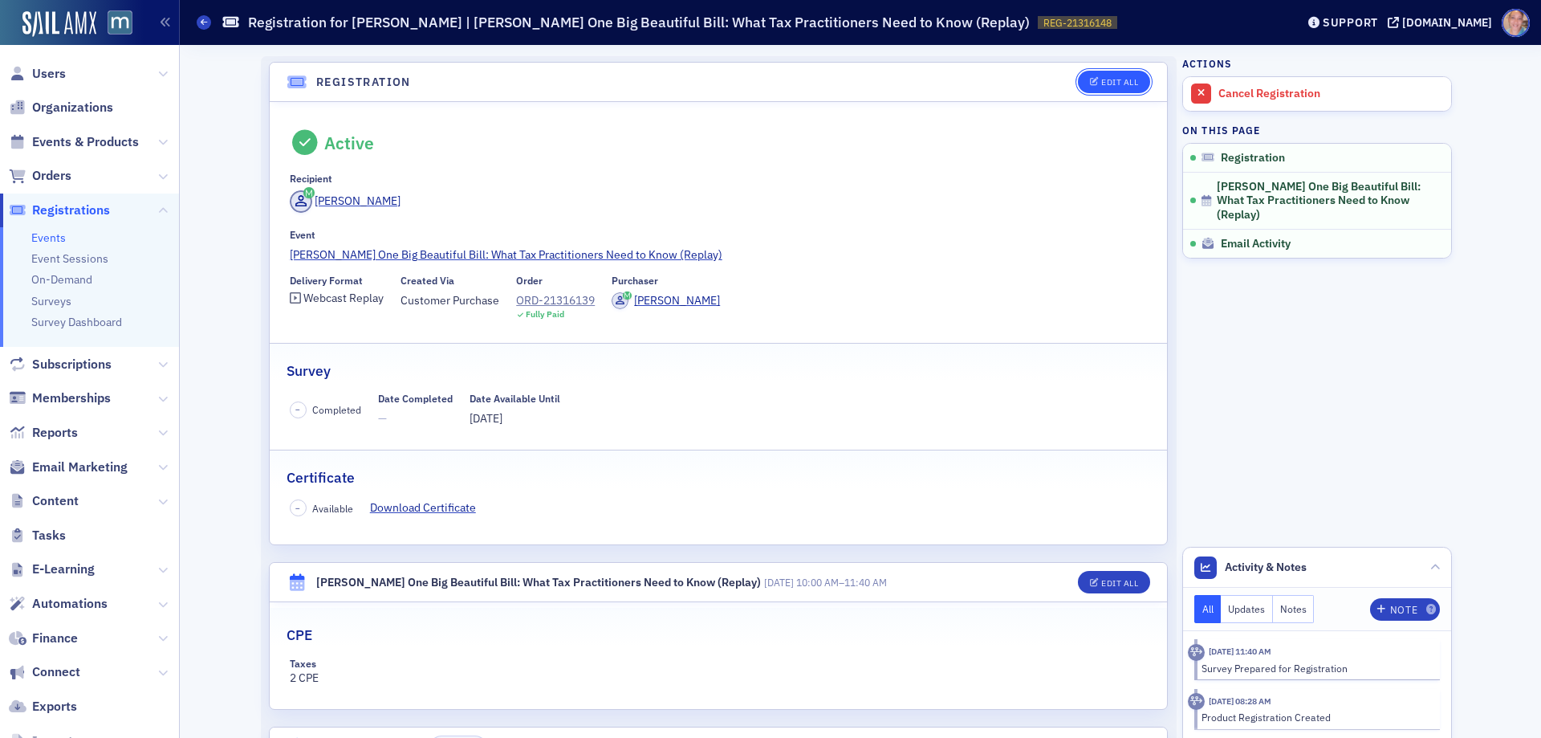
click at [1105, 88] on button "Edit All" at bounding box center [1114, 82] width 72 height 22
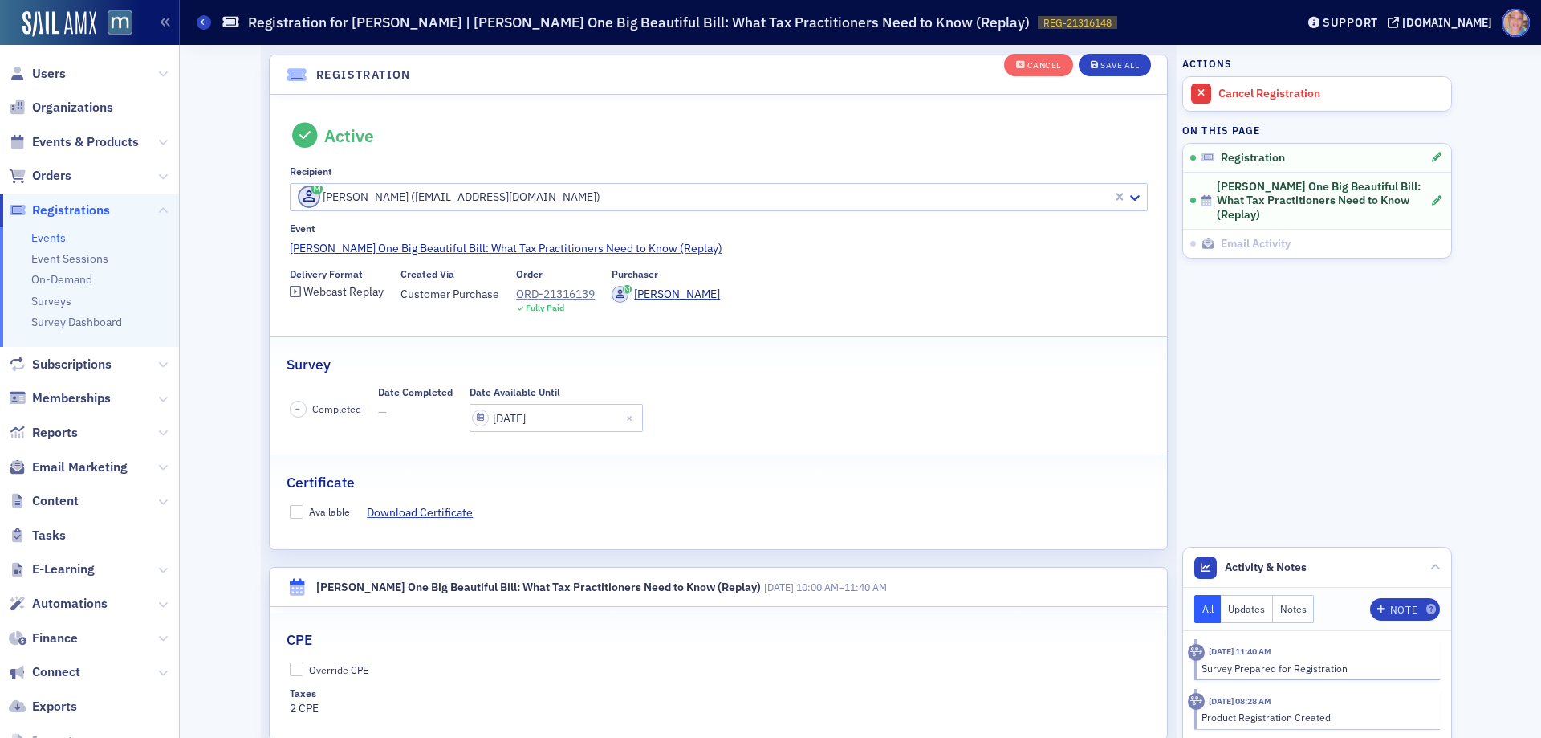
scroll to position [43, 0]
click at [294, 516] on input "Available" at bounding box center [297, 510] width 14 height 14
checkbox input "true"
click at [290, 663] on input "Override CPE" at bounding box center [297, 668] width 14 height 14
checkbox input "true"
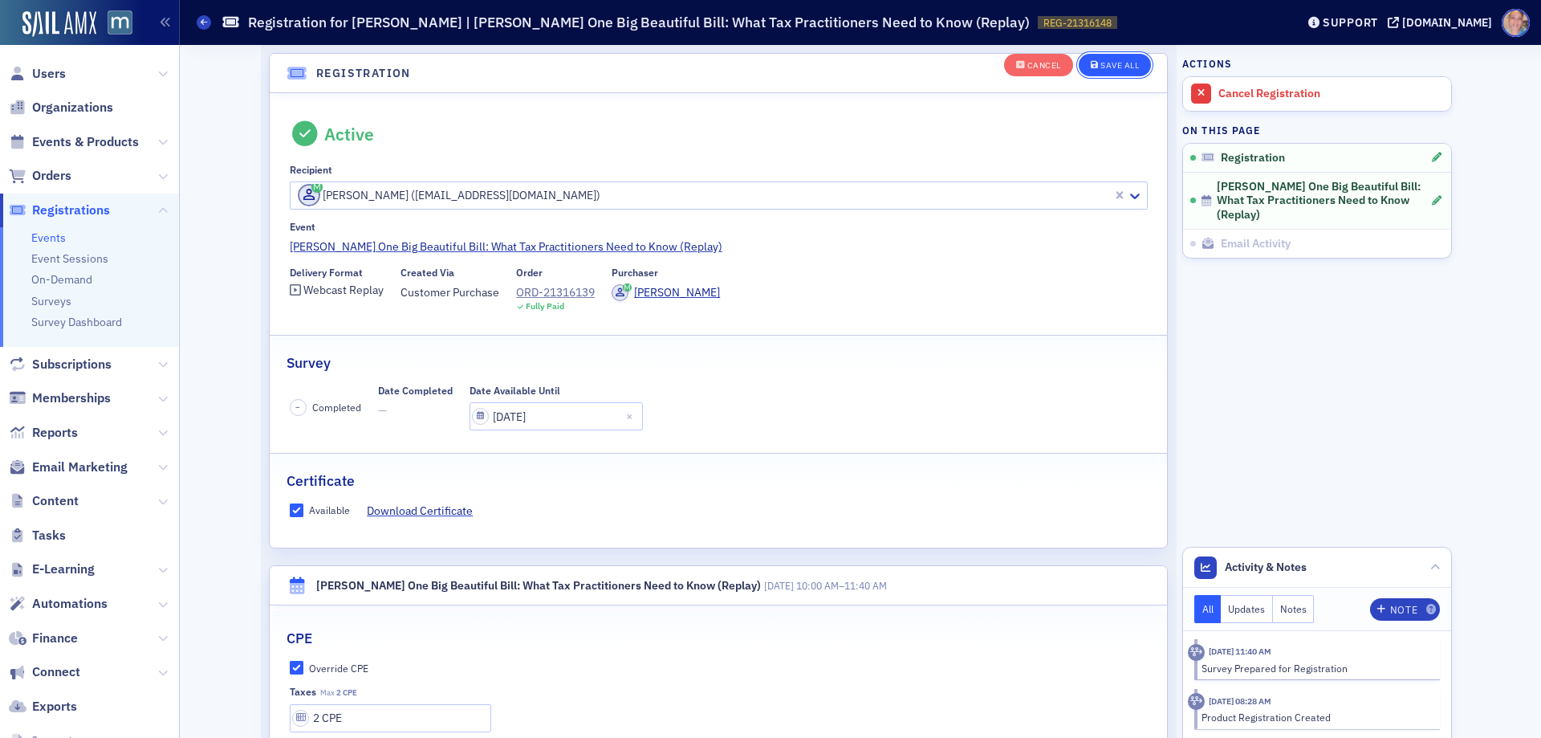
click at [1102, 66] on div "Save All" at bounding box center [1120, 65] width 39 height 9
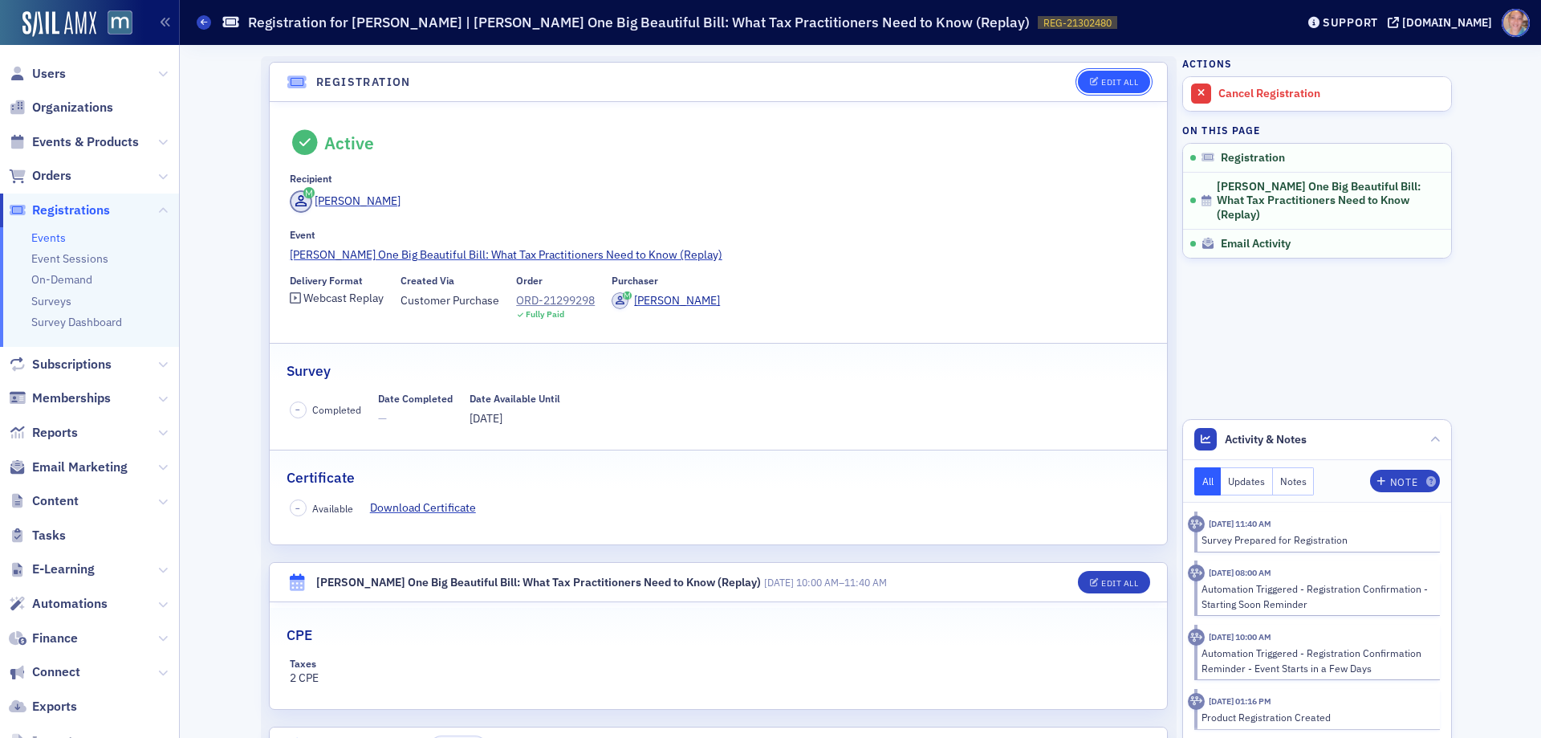
click at [1105, 78] on div "Edit All" at bounding box center [1119, 82] width 37 height 9
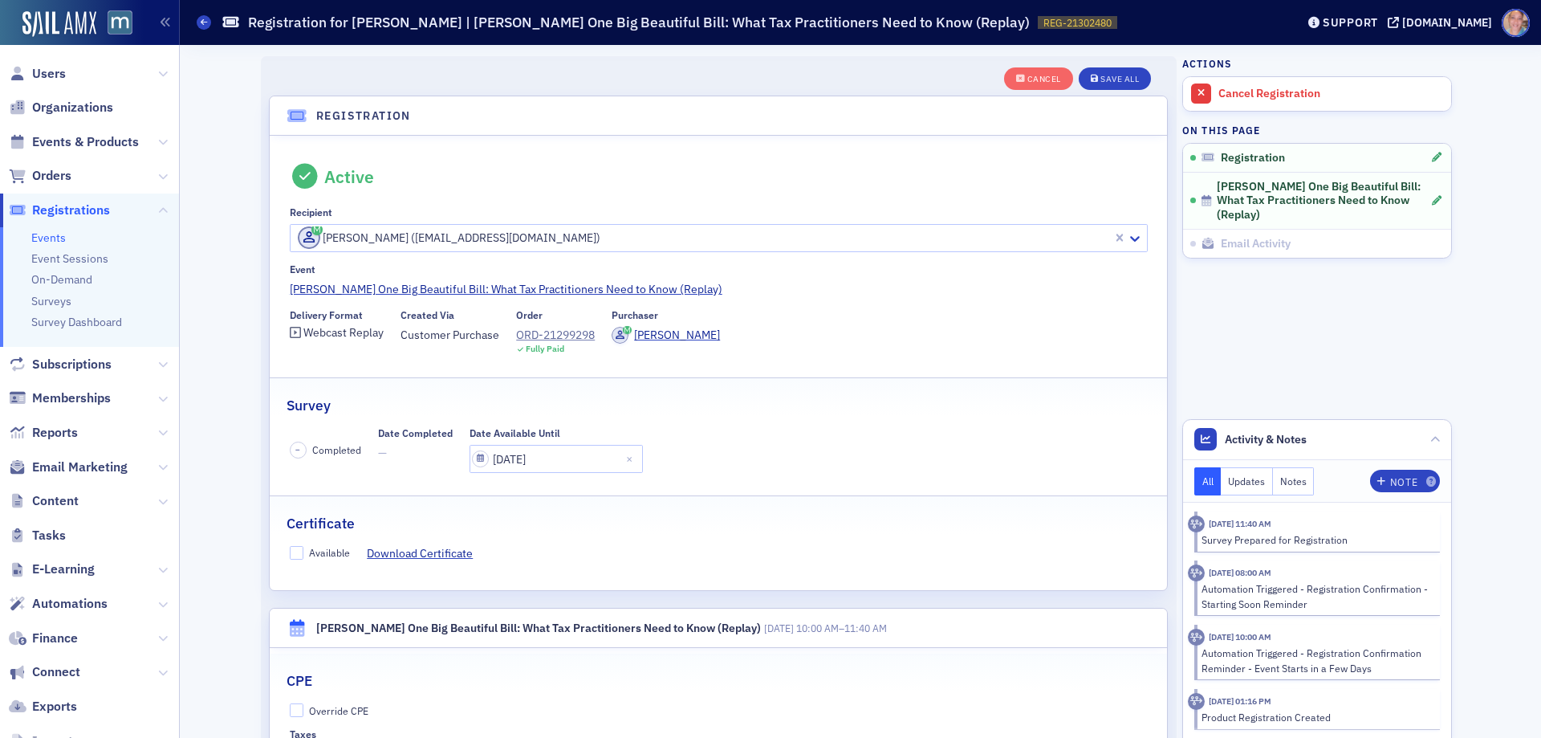
scroll to position [43, 0]
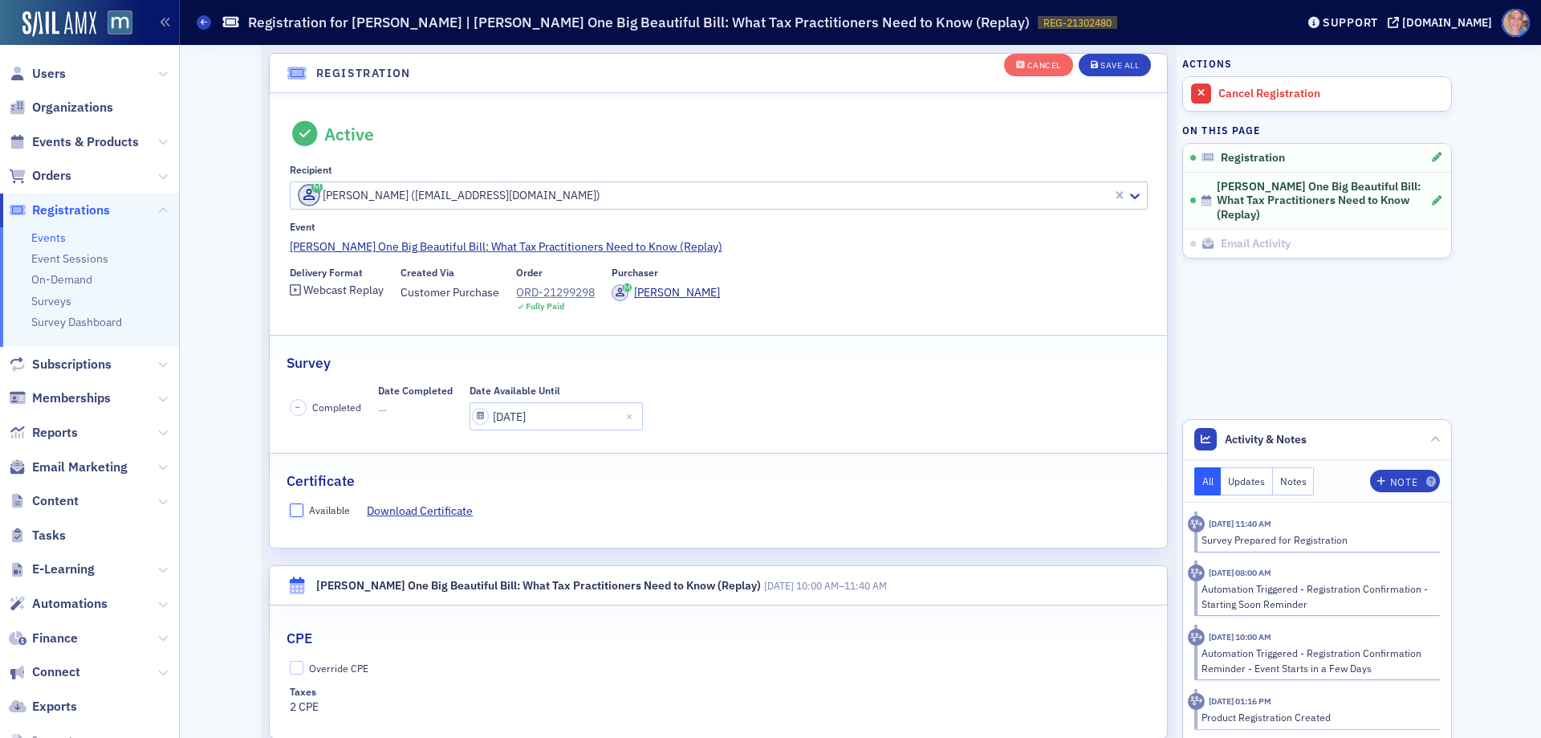
click at [290, 513] on input "Available" at bounding box center [297, 510] width 14 height 14
checkbox input "true"
click at [291, 666] on input "Override CPE" at bounding box center [297, 668] width 14 height 14
checkbox input "true"
click at [1124, 57] on button "Save All" at bounding box center [1115, 65] width 72 height 22
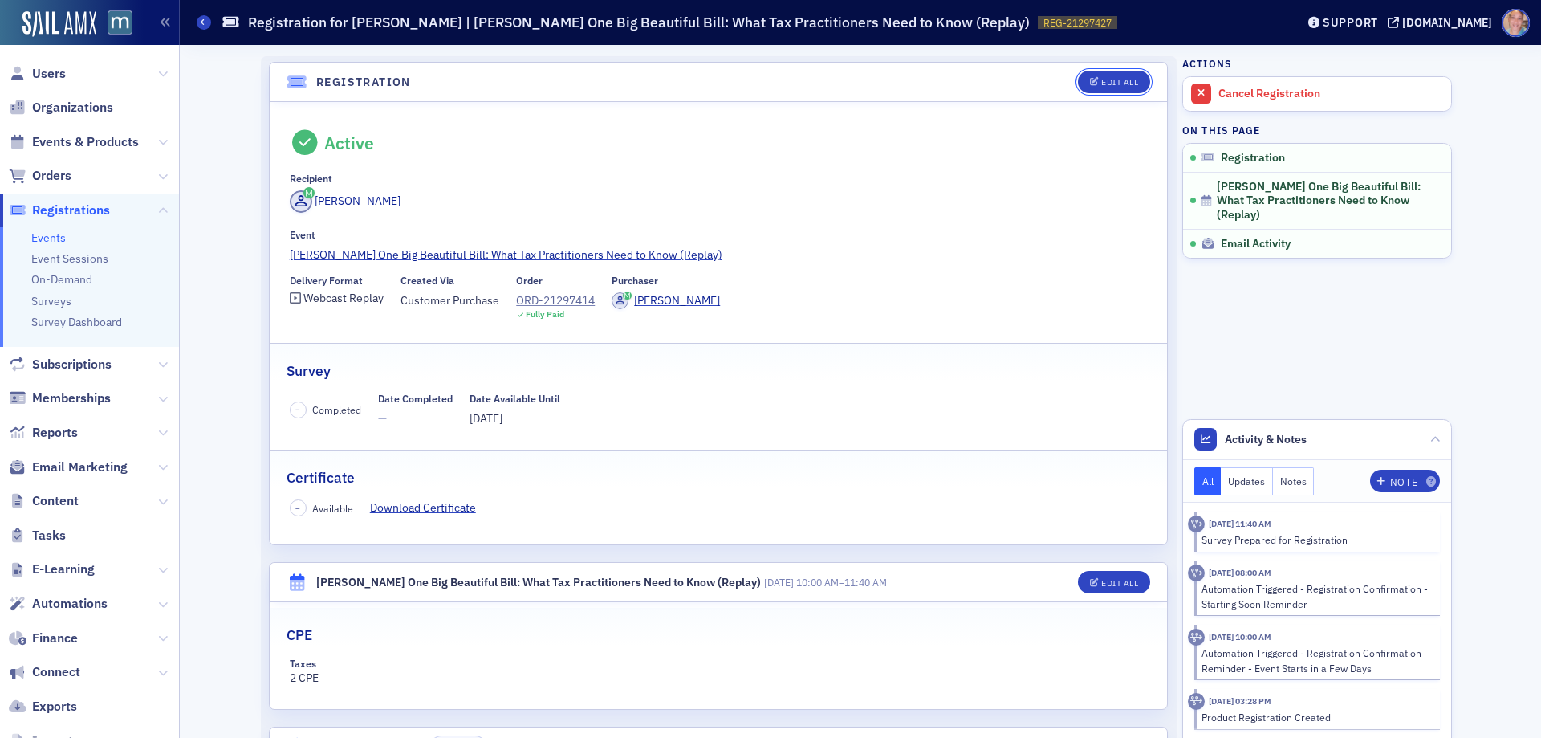
drag, startPoint x: 1114, startPoint y: 79, endPoint x: 637, endPoint y: 302, distance: 526.2
click at [1113, 79] on div "Edit All" at bounding box center [1119, 82] width 37 height 9
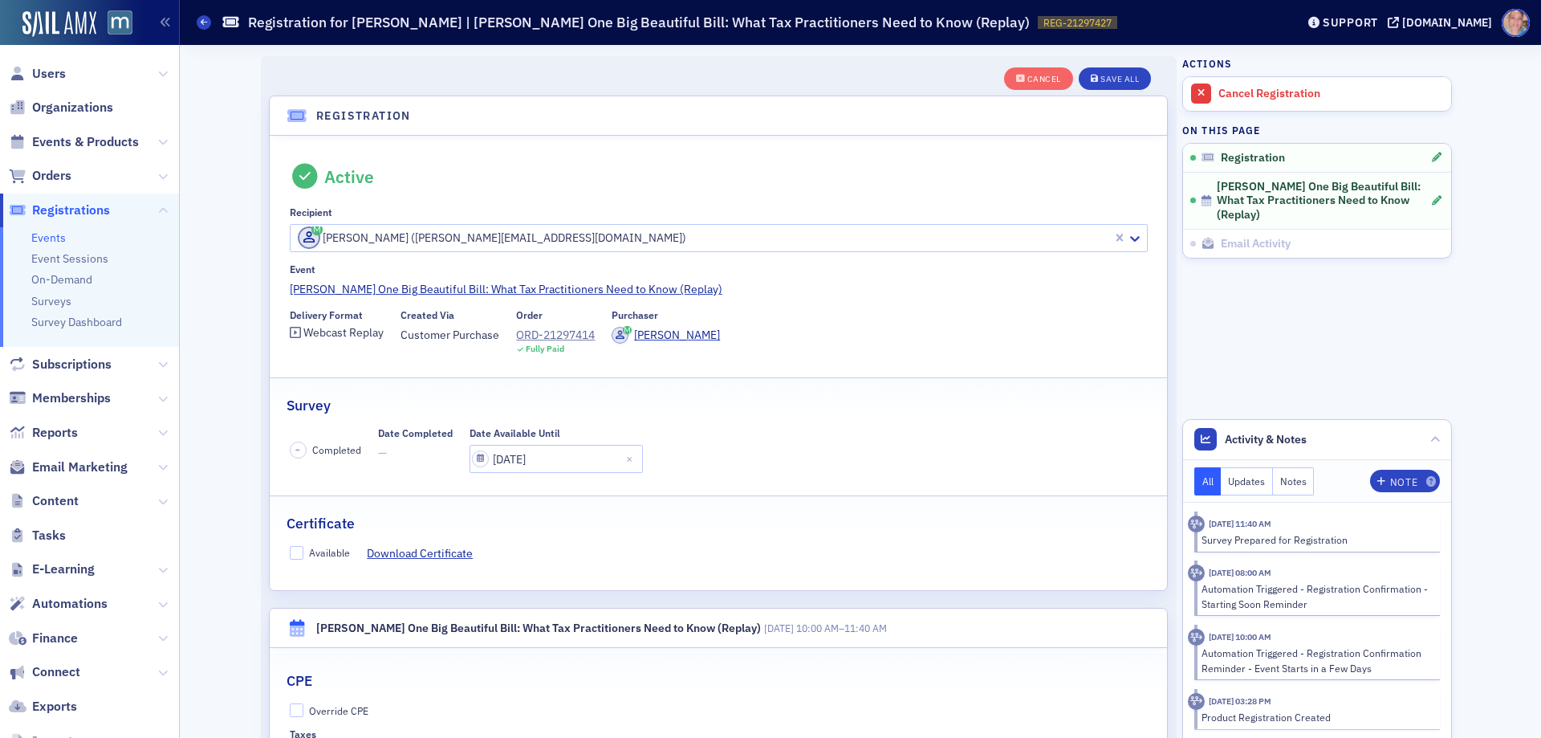
scroll to position [43, 0]
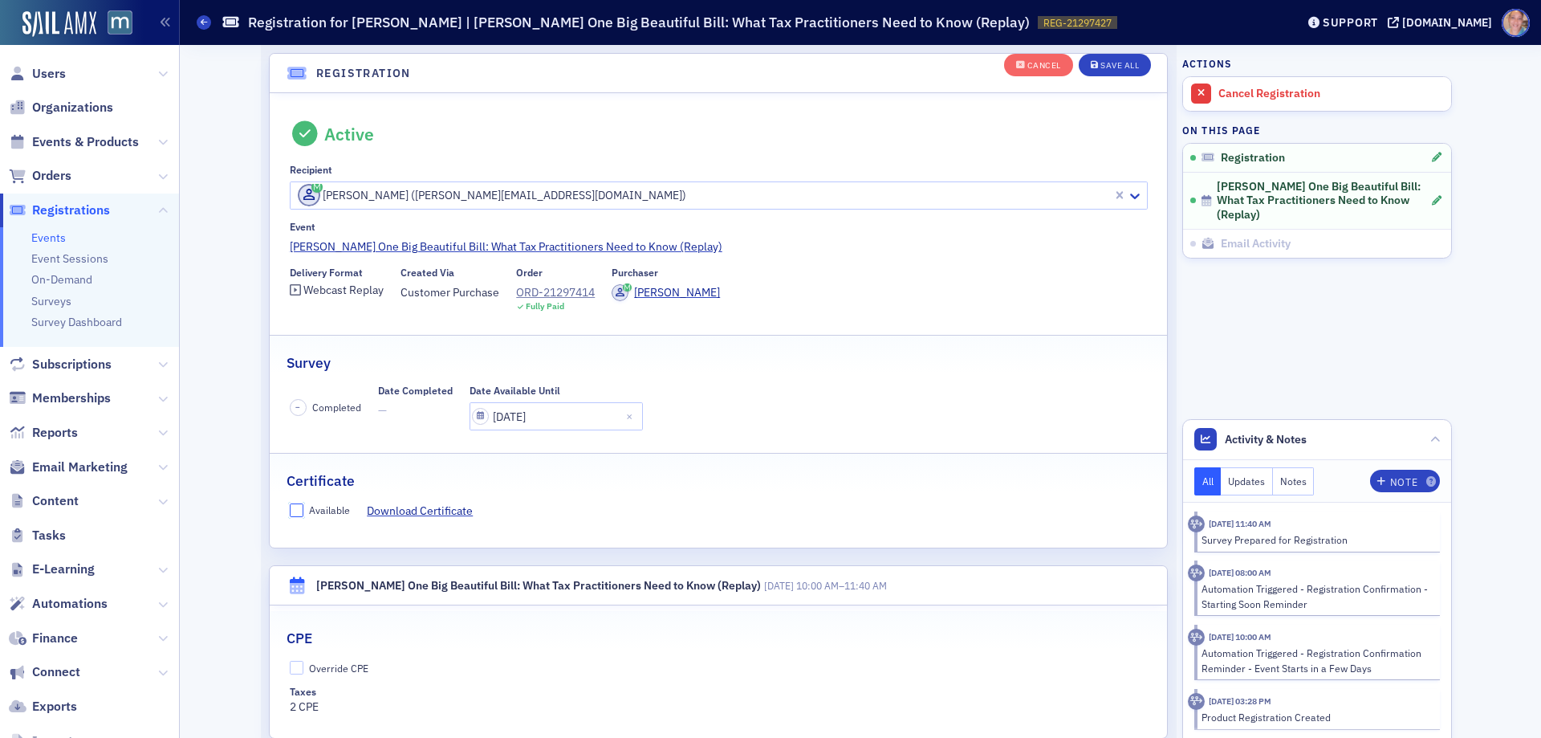
click at [290, 509] on input "Available" at bounding box center [297, 510] width 14 height 14
checkbox input "true"
drag, startPoint x: 287, startPoint y: 669, endPoint x: 462, endPoint y: 596, distance: 190.4
click at [290, 669] on input "Override CPE" at bounding box center [297, 668] width 14 height 14
checkbox input "true"
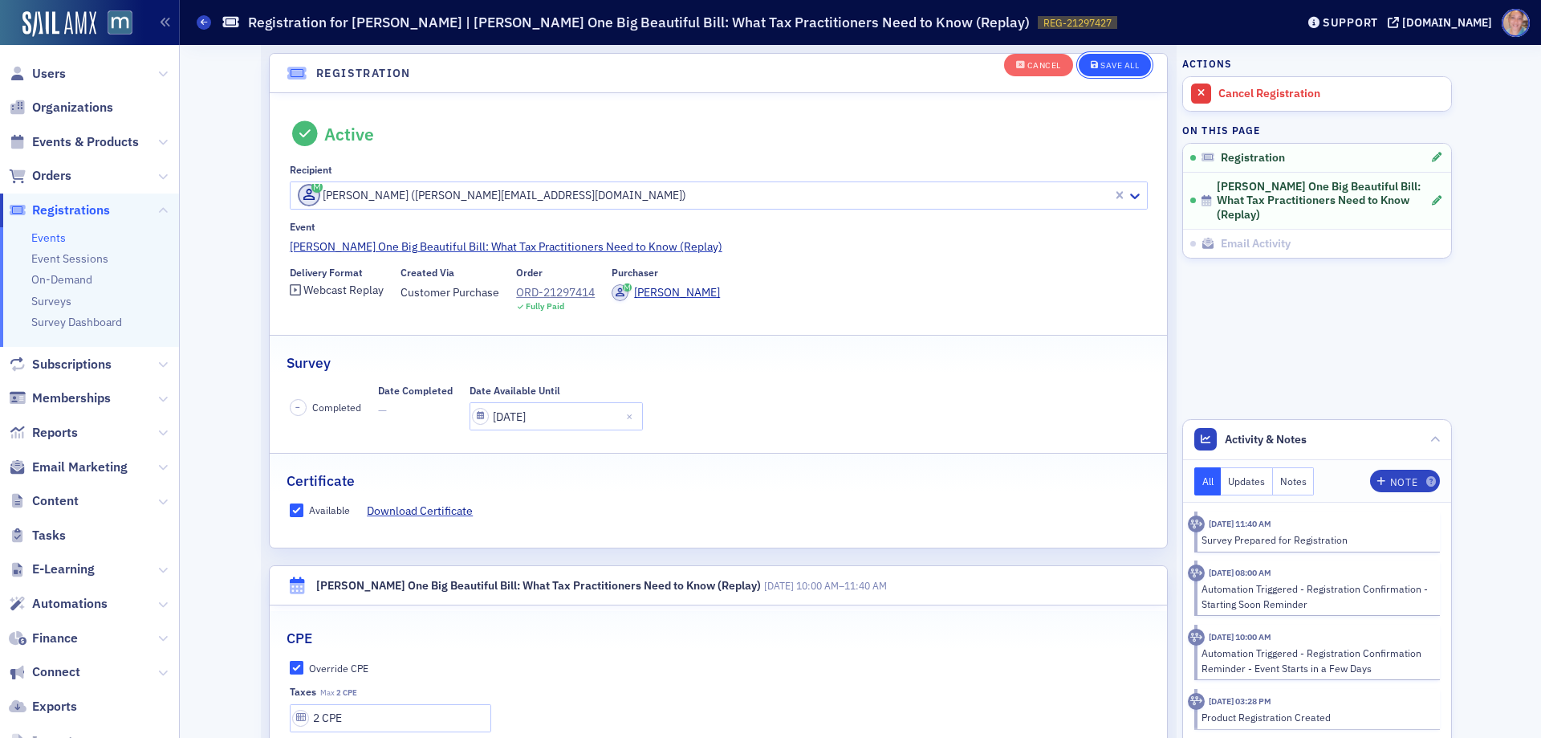
click at [1103, 57] on button "Save All" at bounding box center [1115, 65] width 72 height 22
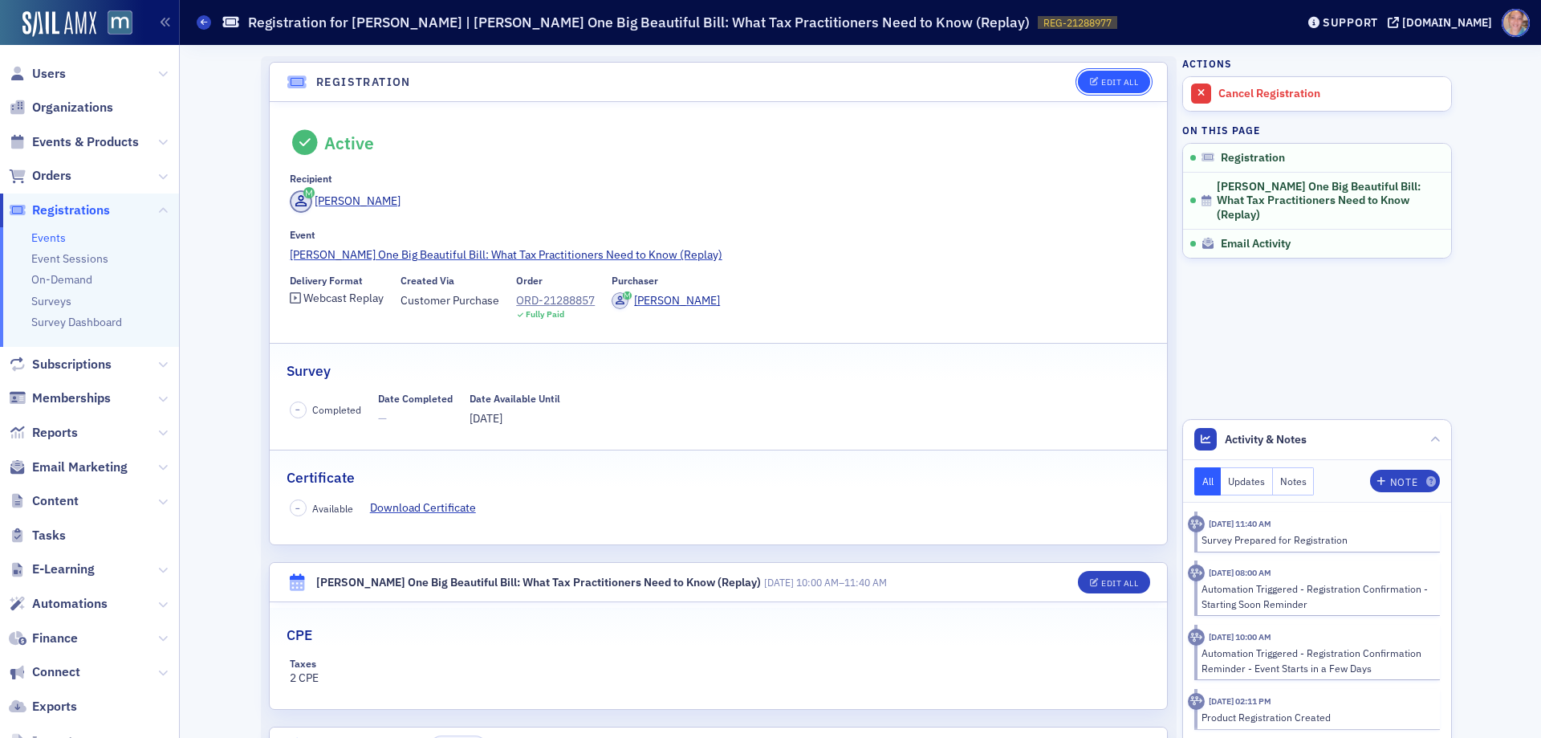
click at [1107, 79] on div "Edit All" at bounding box center [1119, 82] width 37 height 9
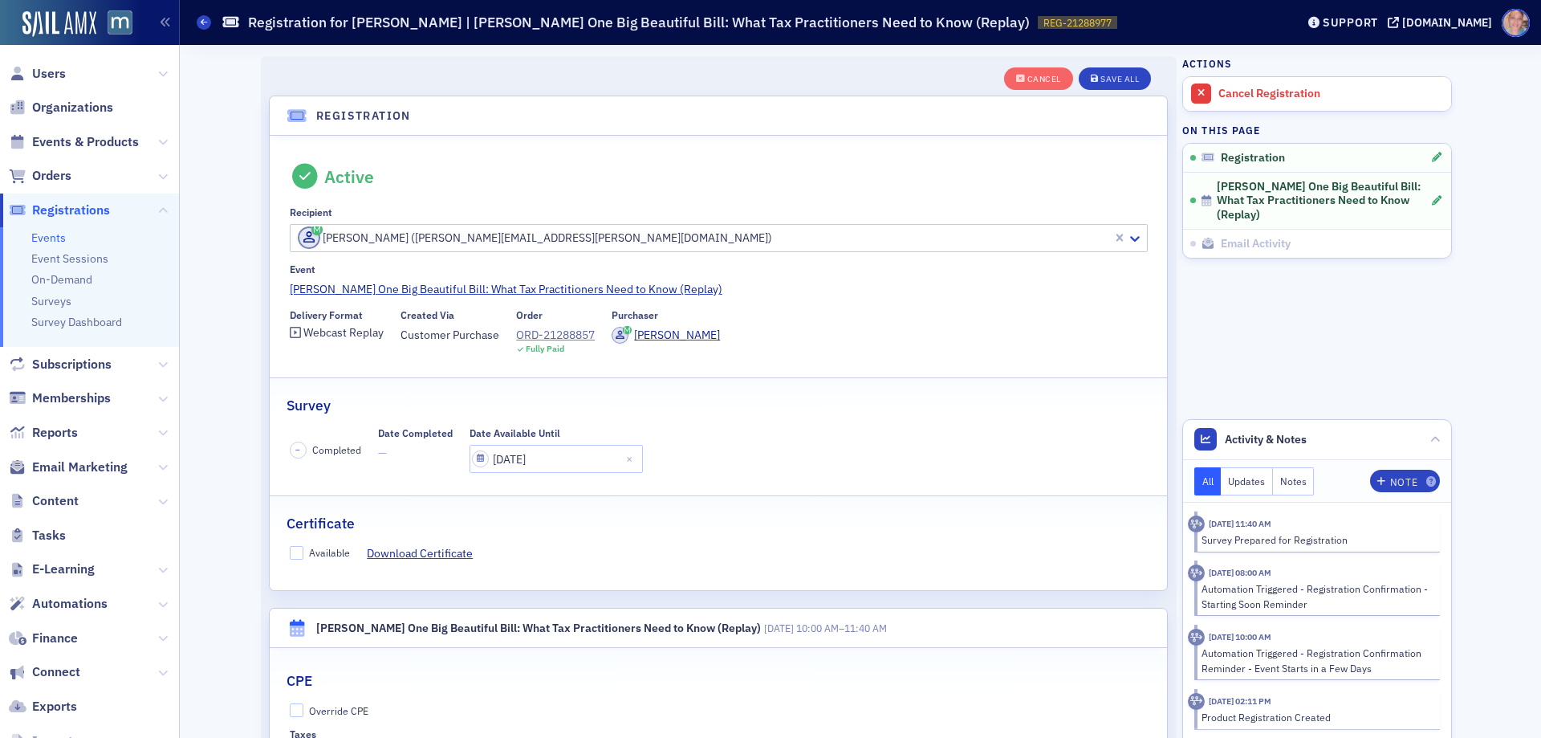
scroll to position [43, 0]
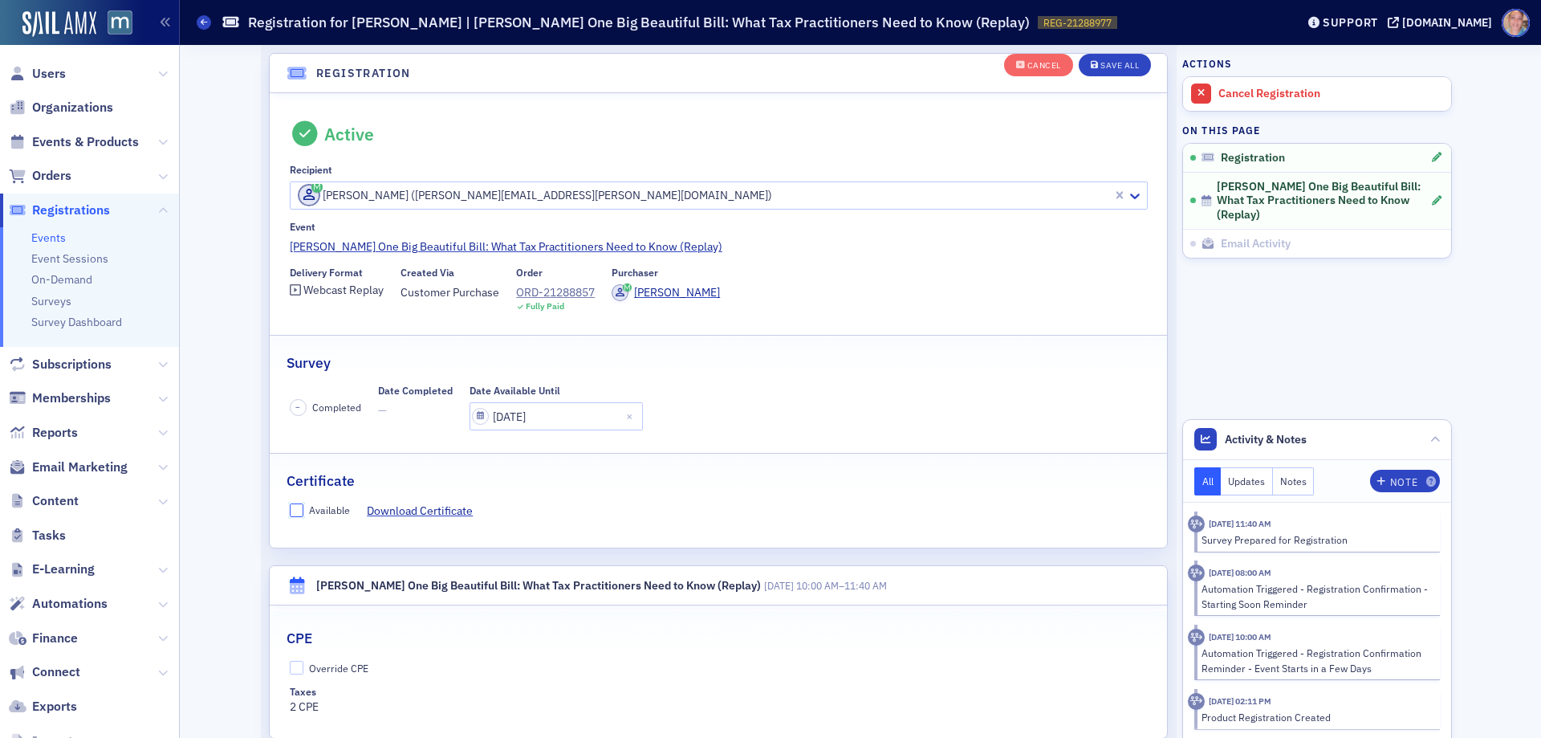
click at [291, 508] on input "Available" at bounding box center [297, 510] width 14 height 14
checkbox input "true"
drag, startPoint x: 294, startPoint y: 671, endPoint x: 371, endPoint y: 625, distance: 89.6
click at [294, 670] on input "Override CPE" at bounding box center [297, 668] width 14 height 14
checkbox input "true"
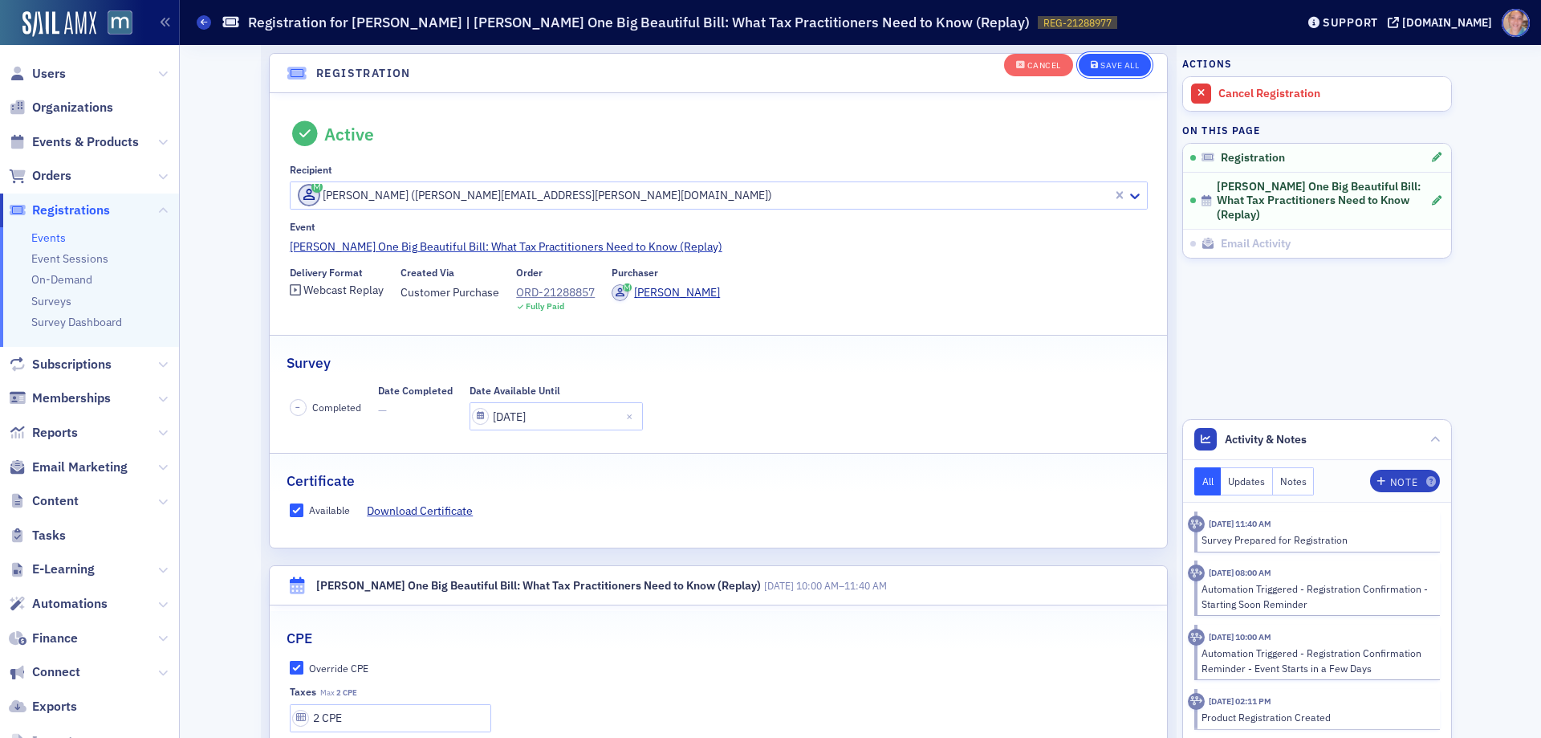
click at [1102, 63] on div "Save All" at bounding box center [1120, 65] width 39 height 9
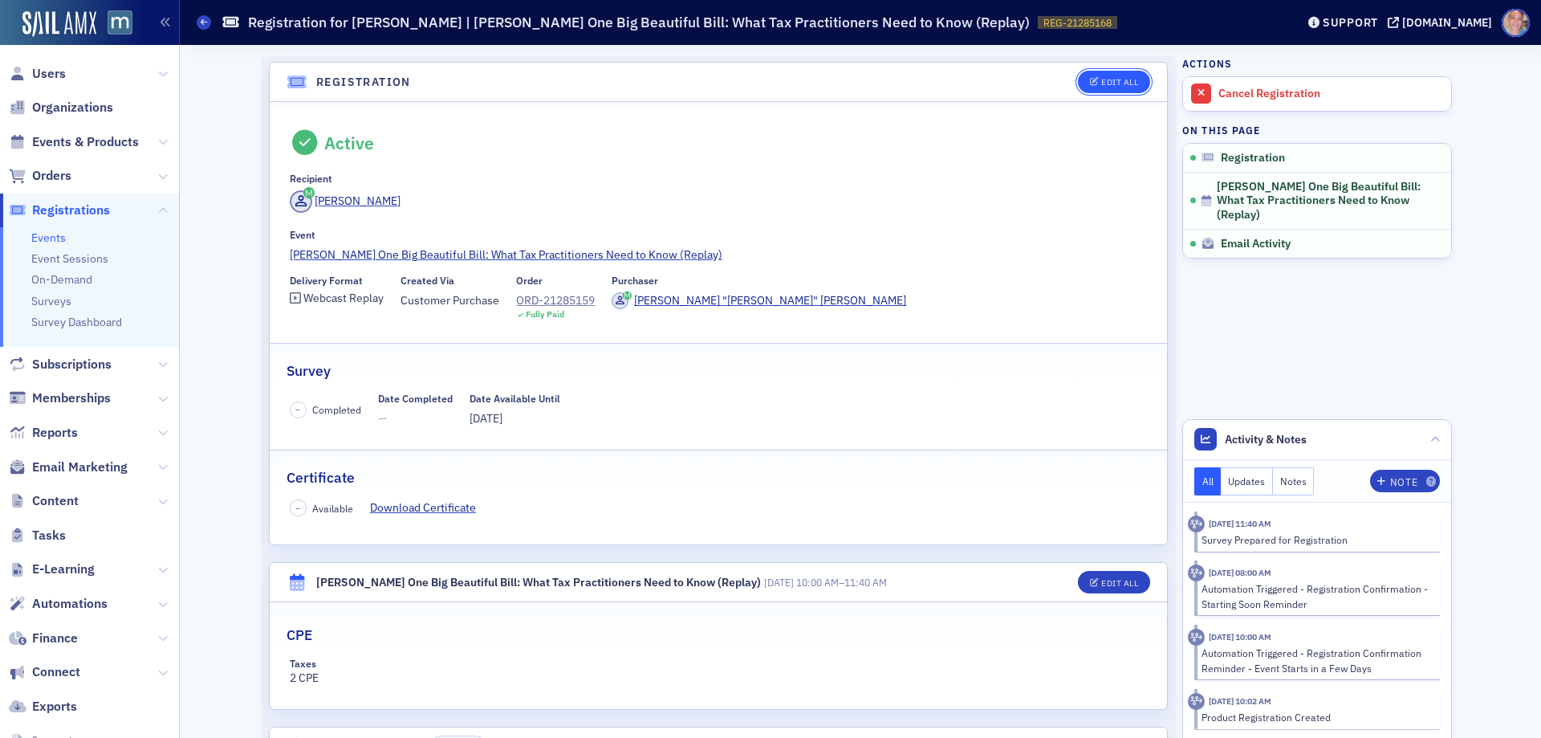
click at [1106, 74] on button "Edit All" at bounding box center [1114, 82] width 72 height 22
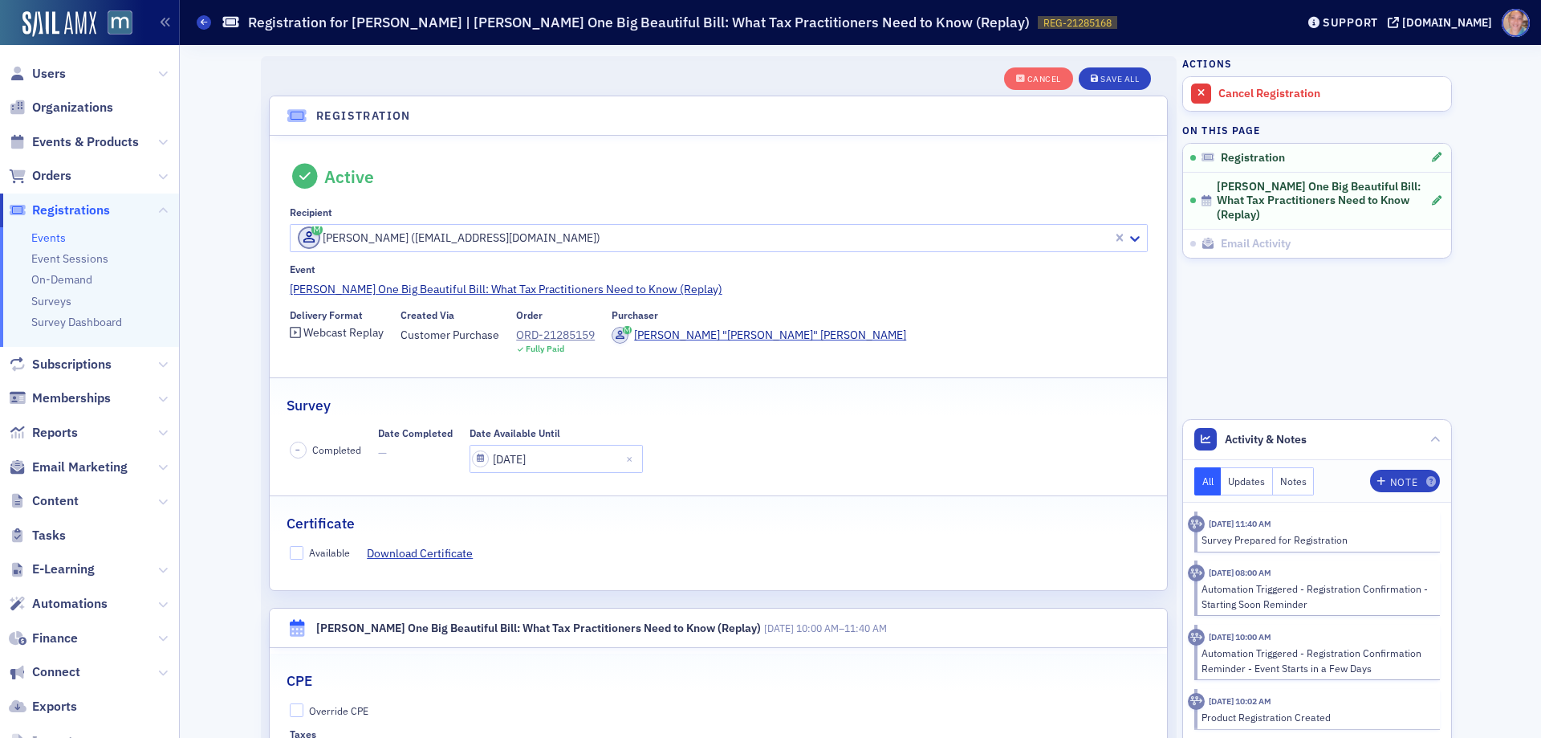
scroll to position [43, 0]
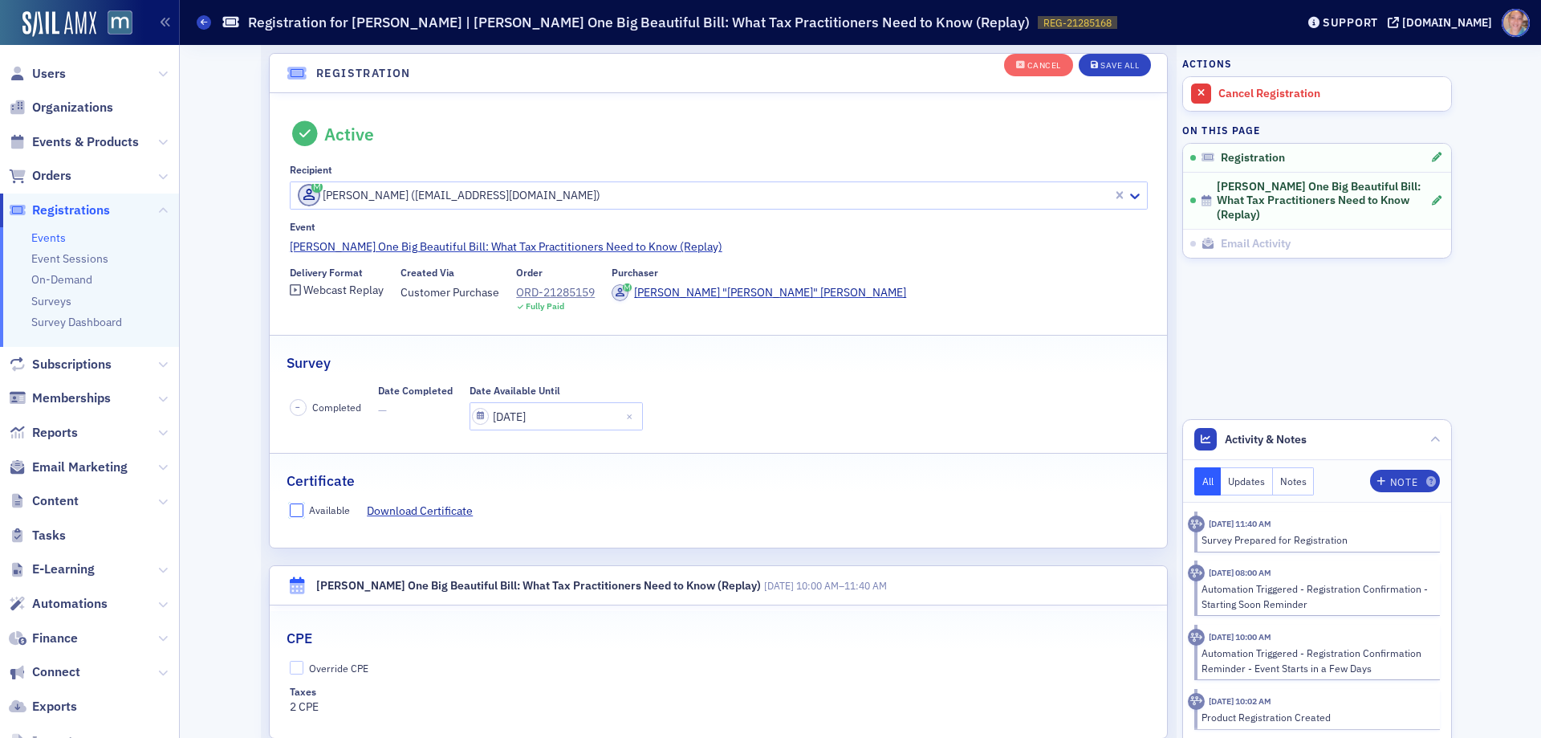
click at [291, 515] on input "Available" at bounding box center [297, 510] width 14 height 14
checkbox input "true"
click at [287, 676] on div "Override CPE Taxes 2 CPE" at bounding box center [719, 688] width 898 height 55
click at [290, 666] on input "Override CPE" at bounding box center [297, 668] width 14 height 14
checkbox input "true"
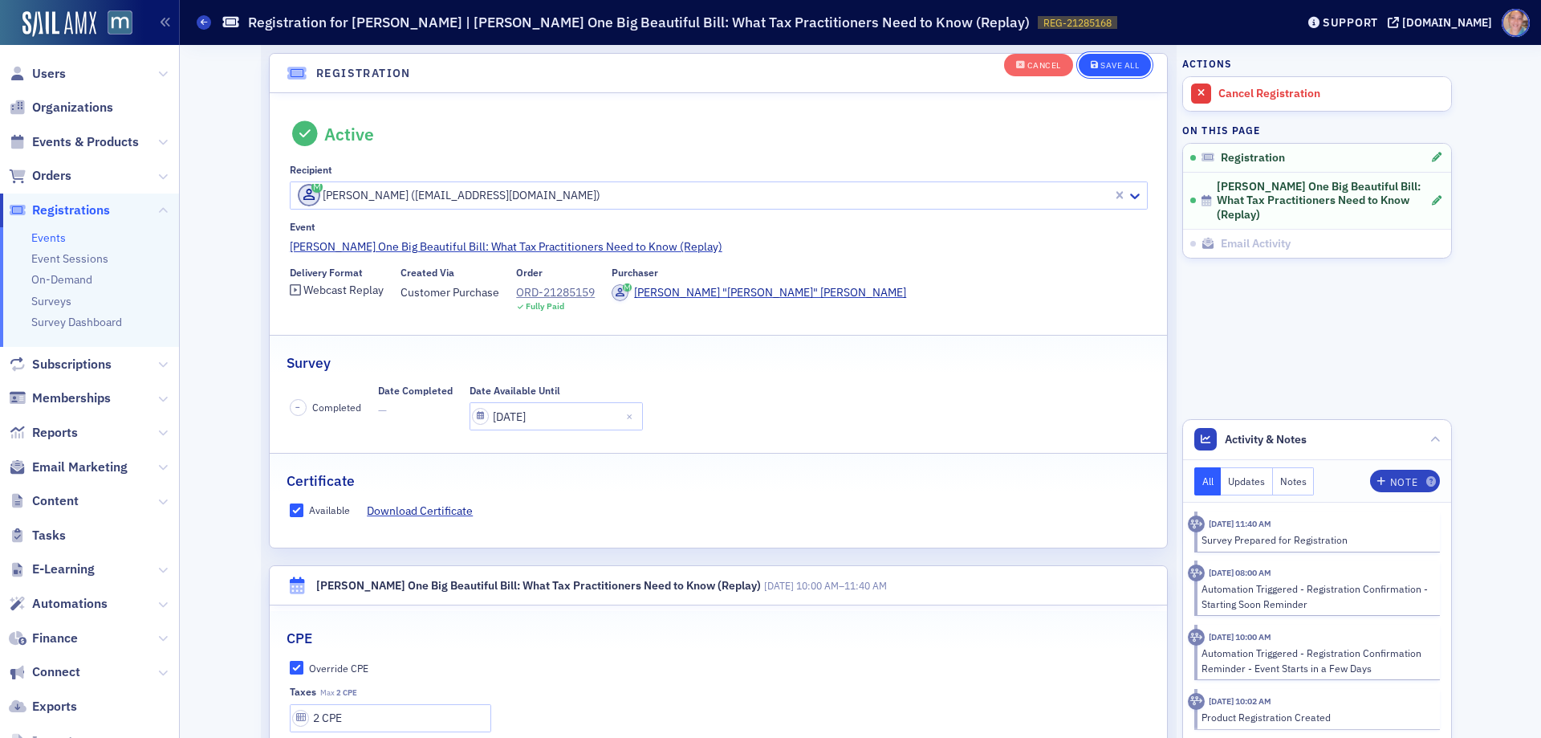
click at [1122, 64] on div "Save All" at bounding box center [1120, 65] width 39 height 9
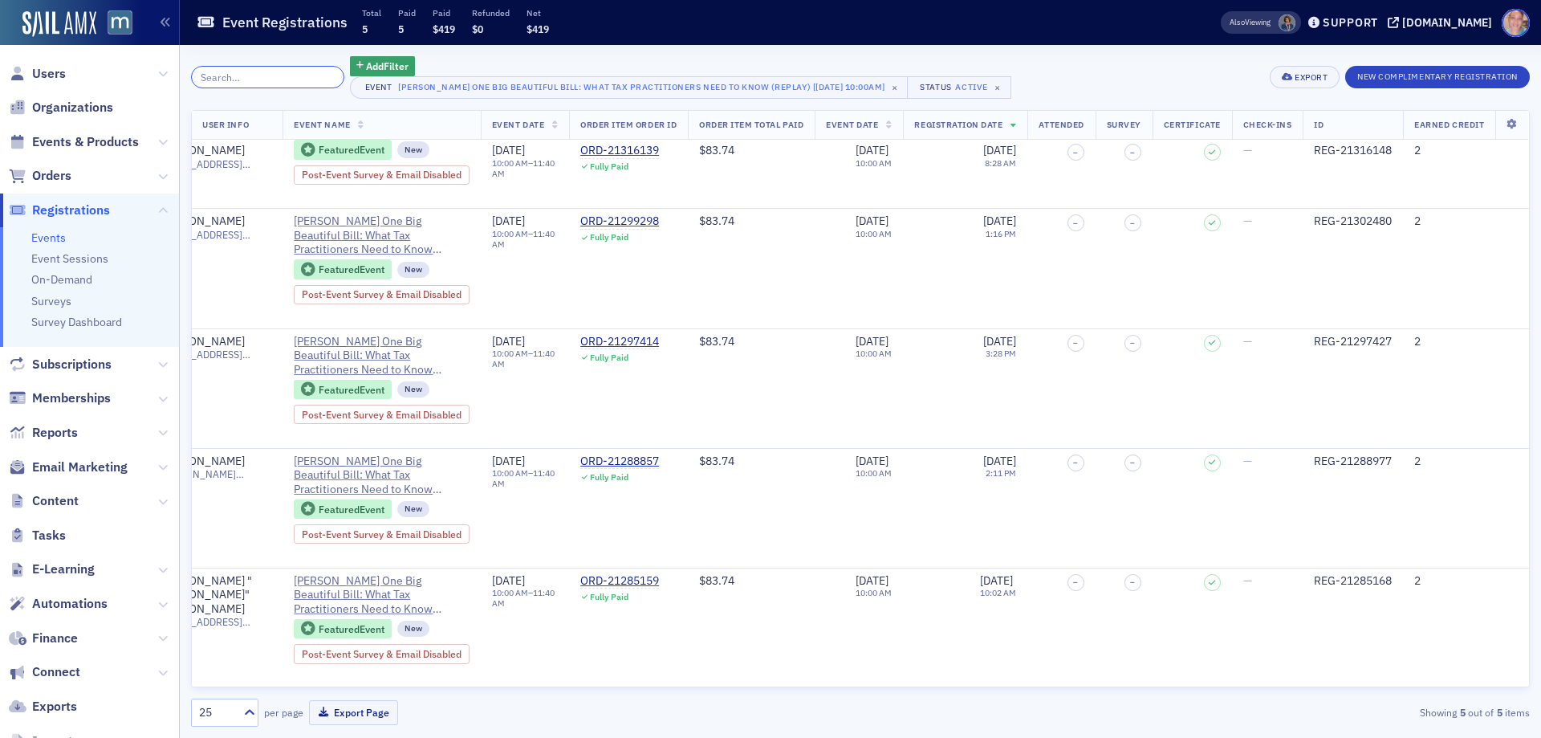
scroll to position [63, 0]
